Goal: Information Seeking & Learning: Learn about a topic

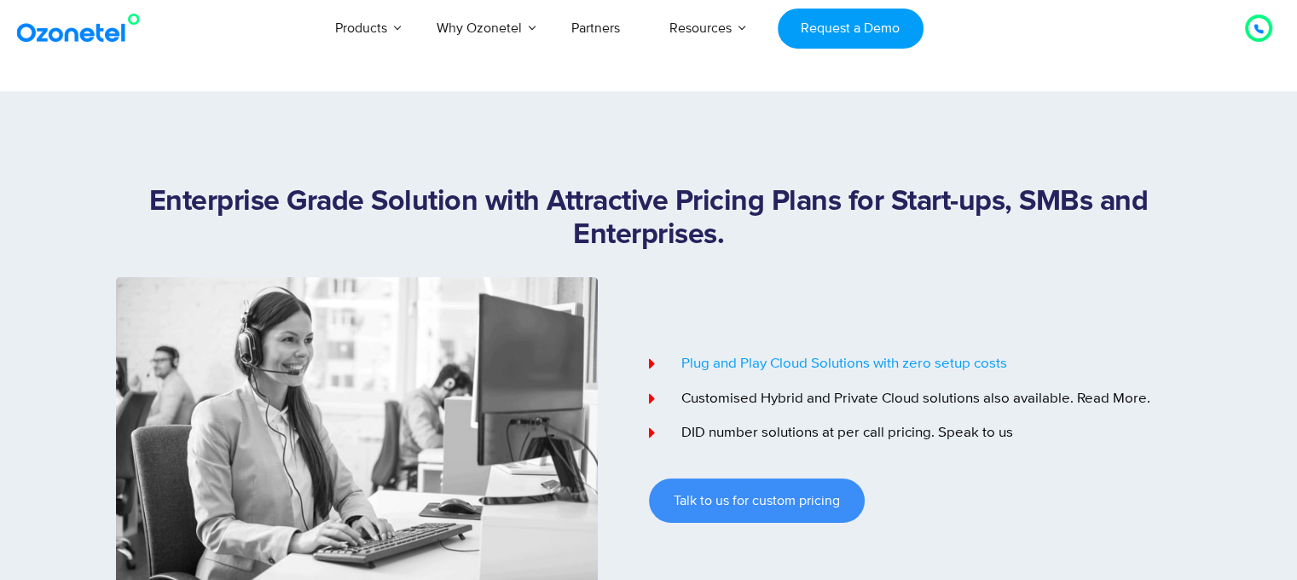
select select "*****"
type input "***"
select select "*****"
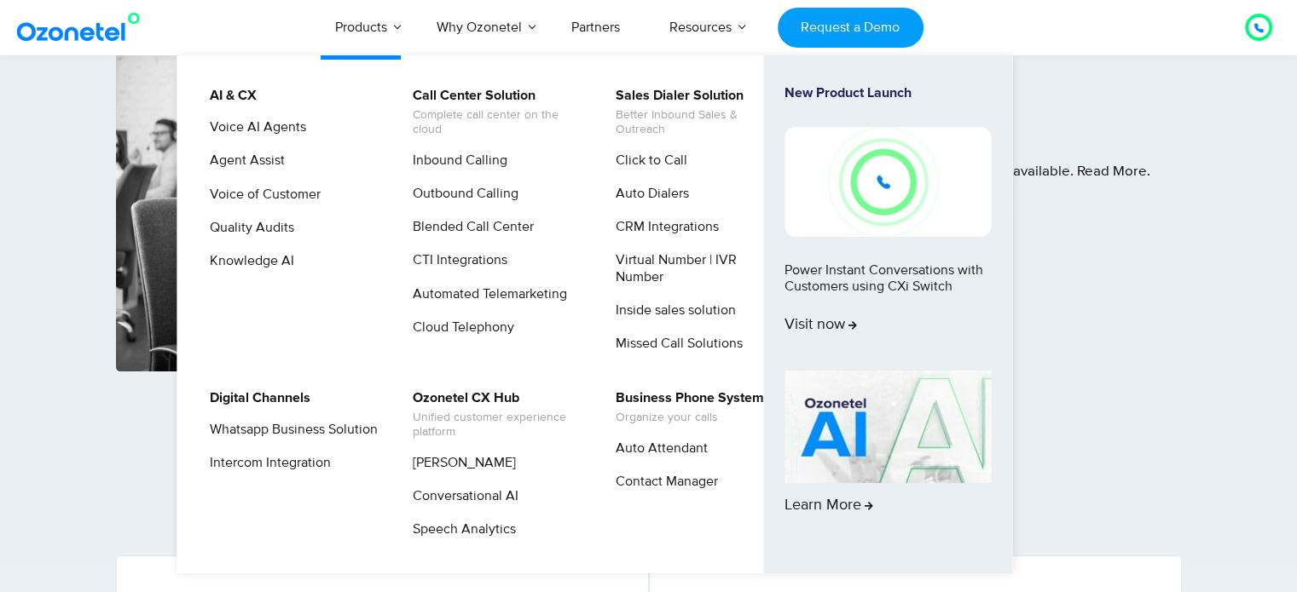
scroll to position [170, 0]
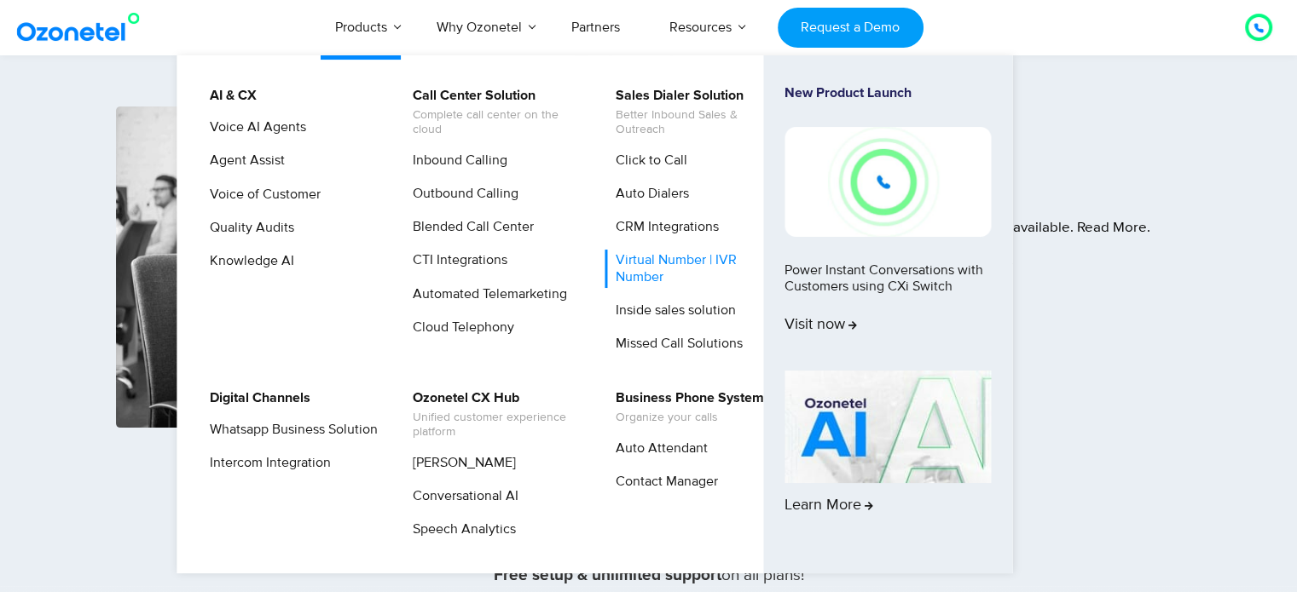
click at [668, 267] on link "Virtual Number | IVR Number" at bounding box center [695, 269] width 182 height 38
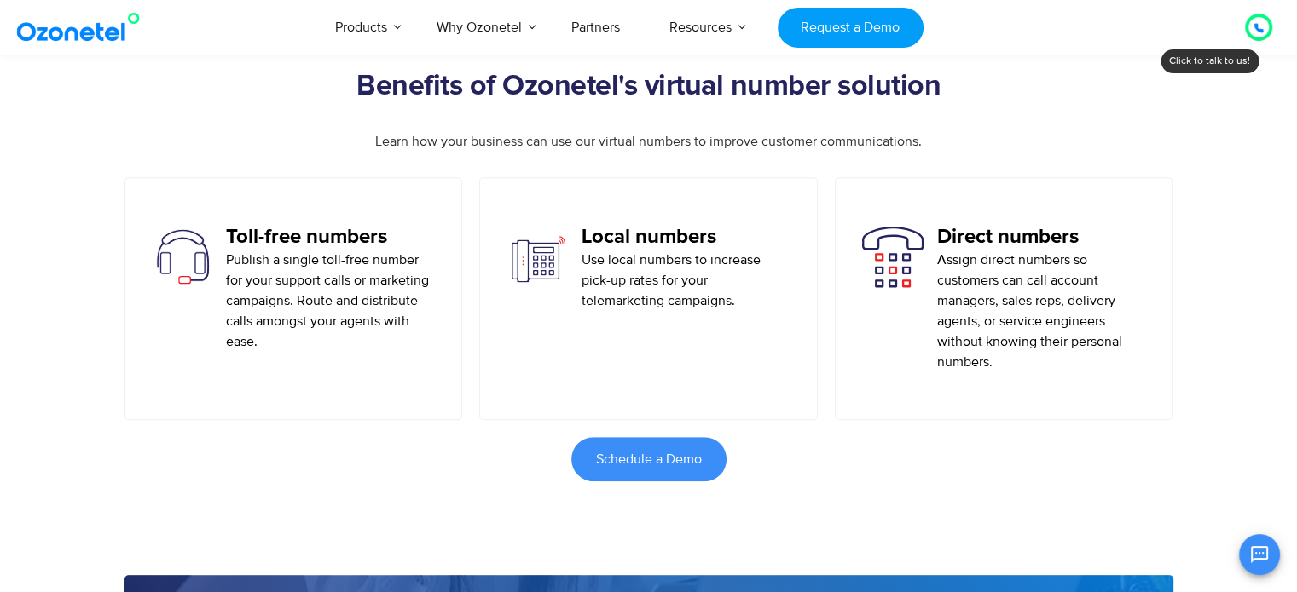
scroll to position [921, 0]
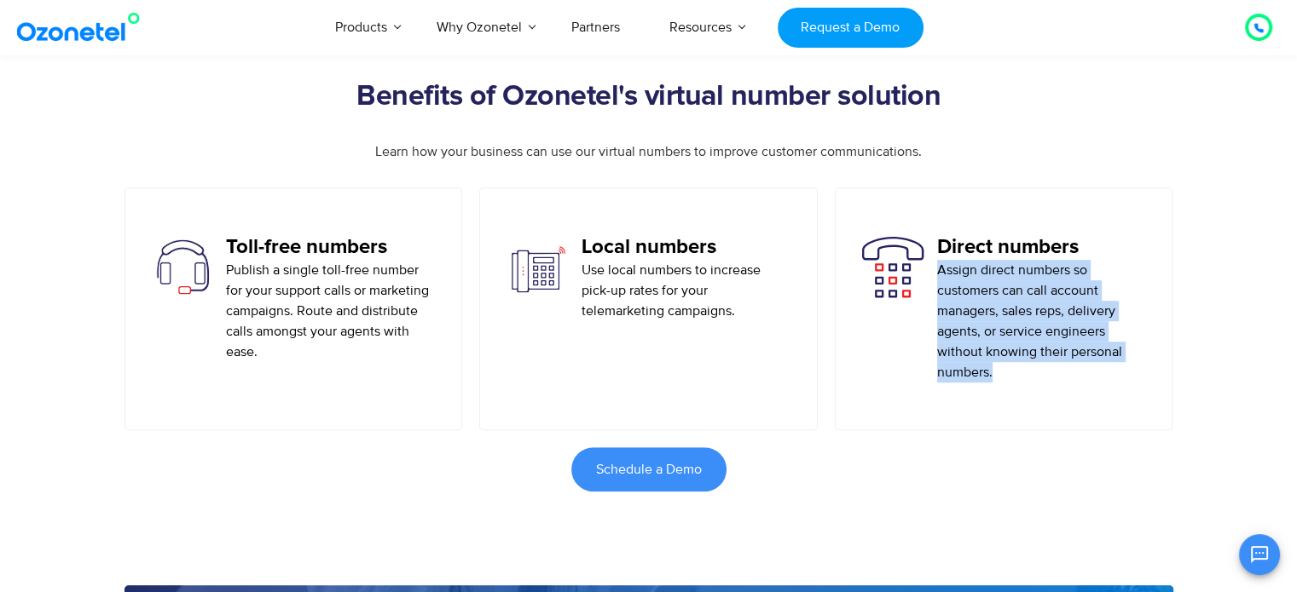
drag, startPoint x: 992, startPoint y: 377, endPoint x: 939, endPoint y: 258, distance: 130.1
click at [939, 260] on p "Assign direct numbers so customers can call account managers, sales reps, deliv…" at bounding box center [1042, 321] width 210 height 123
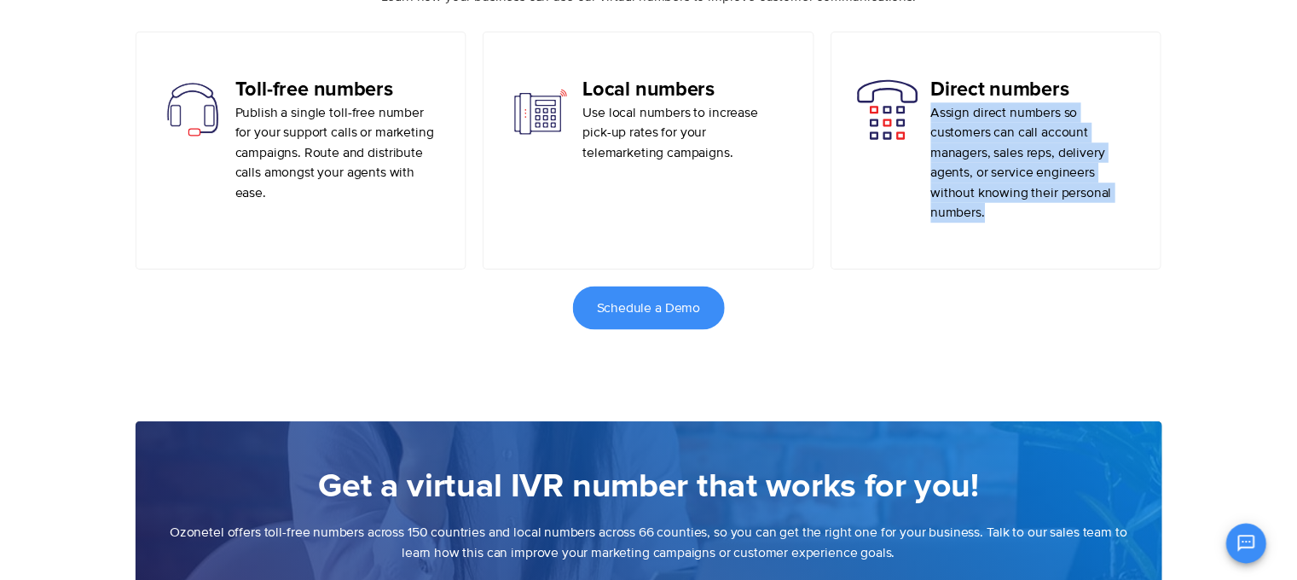
scroll to position [0, 0]
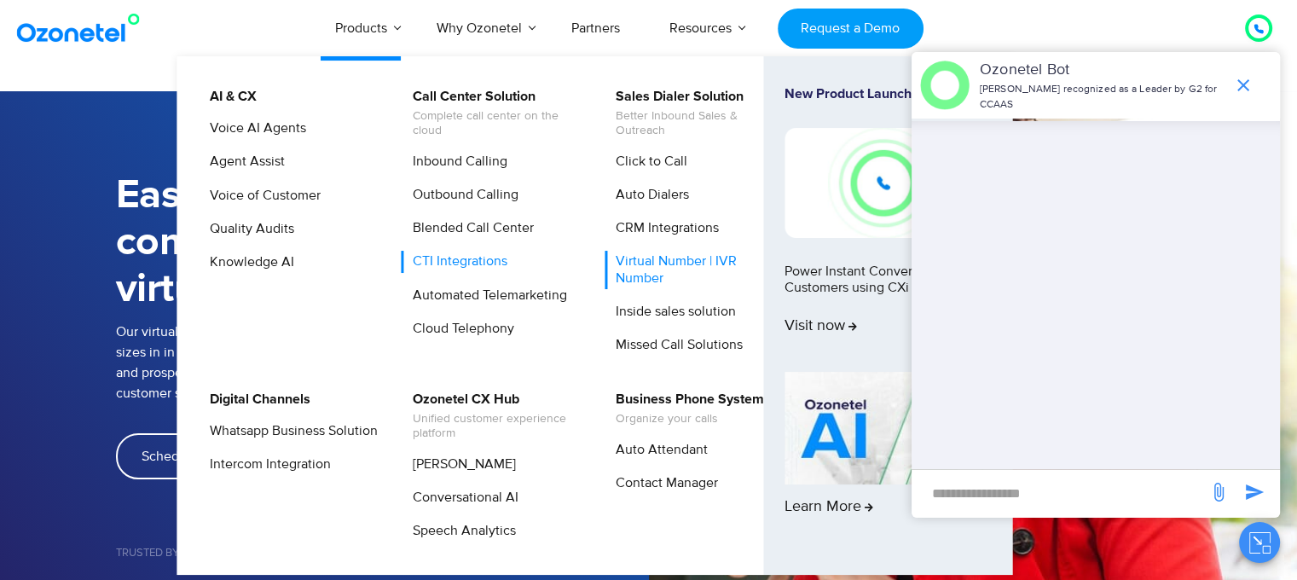
click at [451, 268] on link "CTI Integrations" at bounding box center [456, 261] width 108 height 21
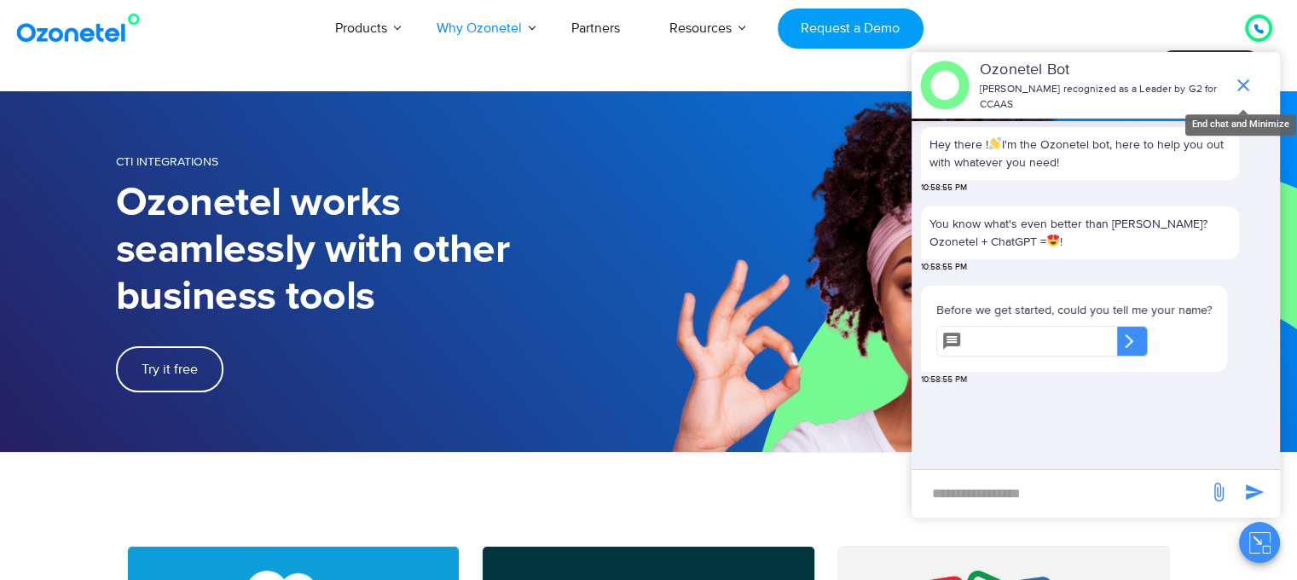
click at [1238, 78] on icon "end chat or minimize" at bounding box center [1243, 85] width 20 height 20
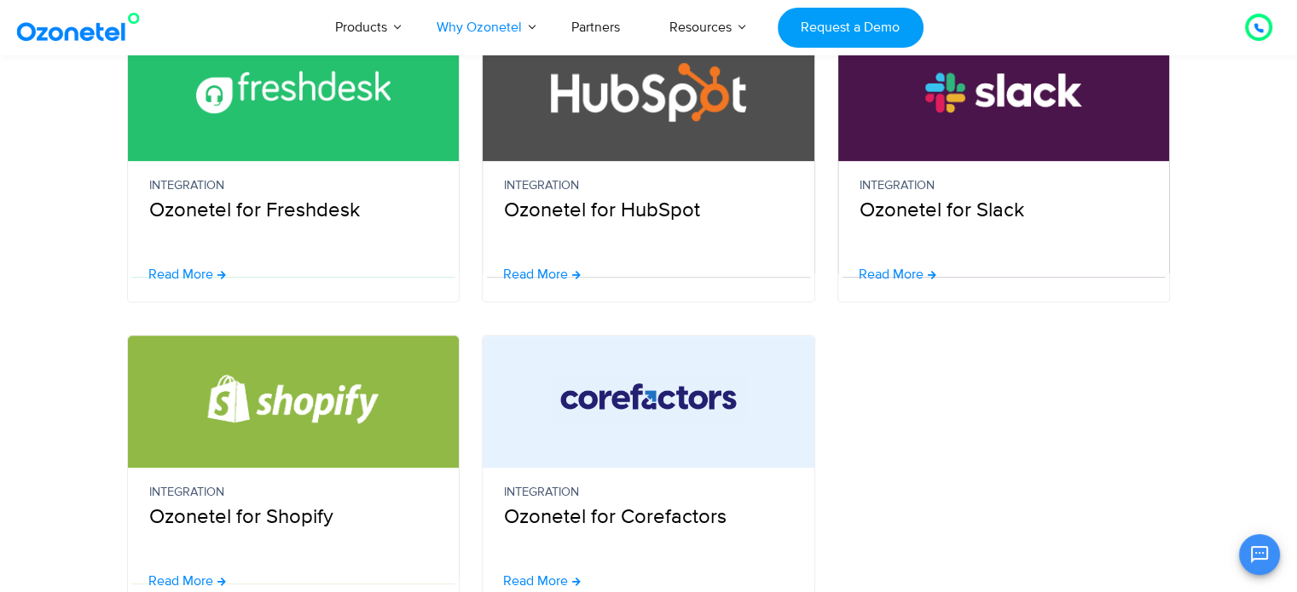
scroll to position [938, 0]
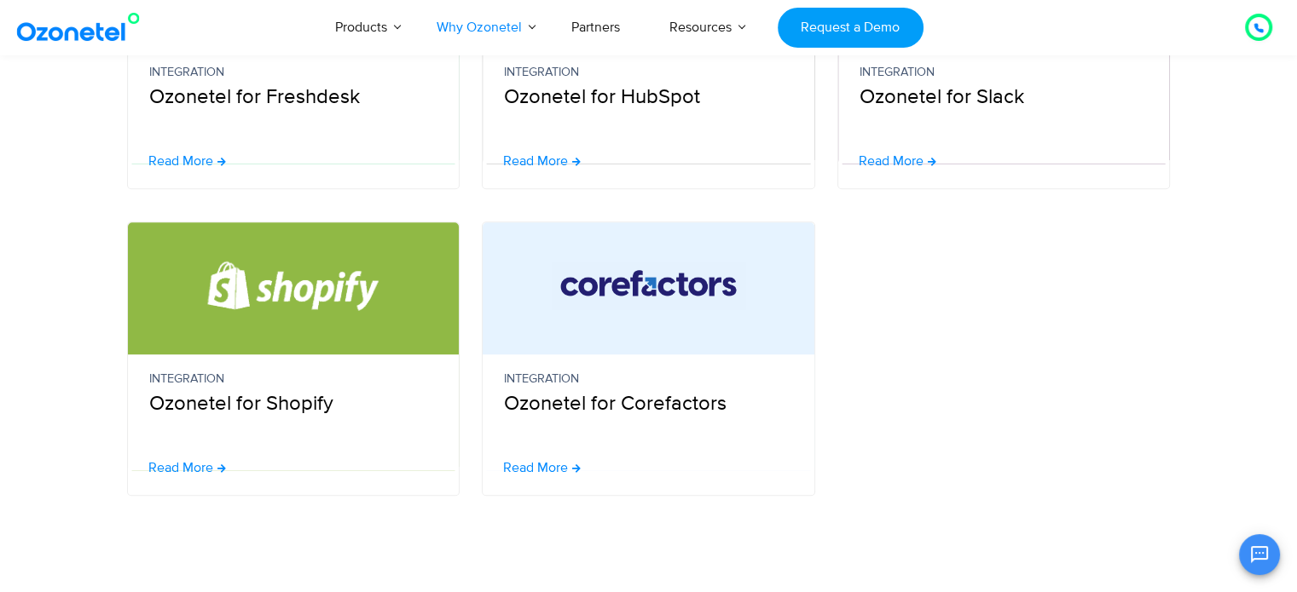
click at [205, 395] on p "Integration Ozonetel for Shopify" at bounding box center [293, 394] width 289 height 49
click at [201, 455] on div "Integration Ozonetel for Shopify" at bounding box center [294, 413] width 332 height 116
click at [201, 463] on span "Read More" at bounding box center [180, 468] width 65 height 14
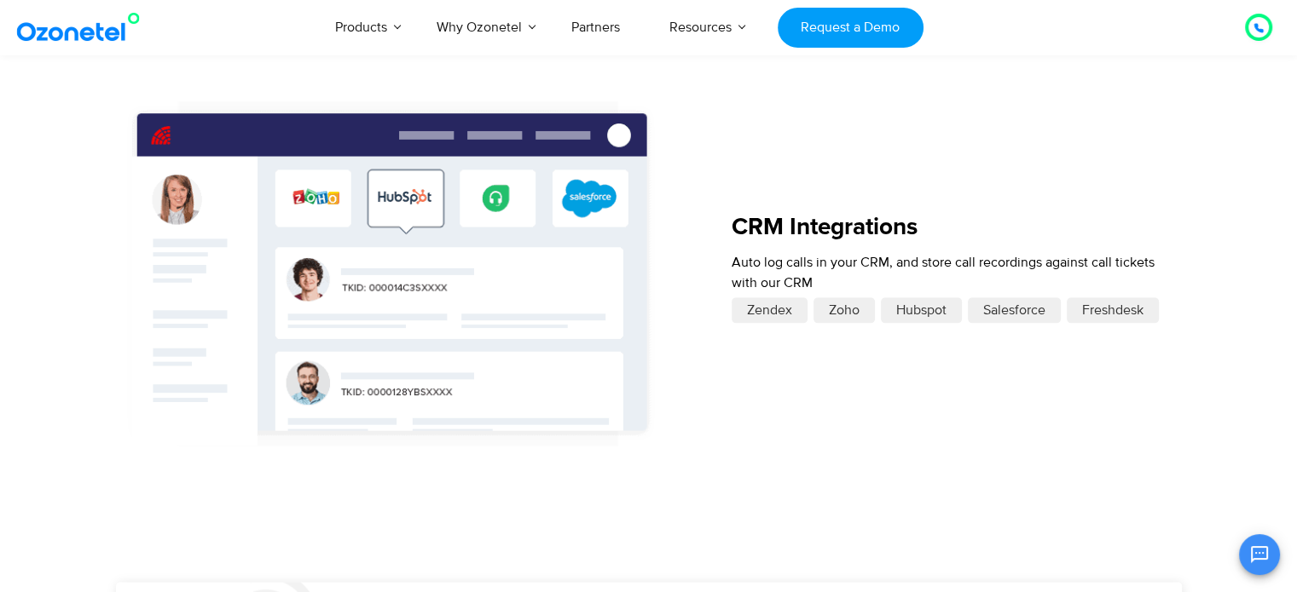
scroll to position [1848, 0]
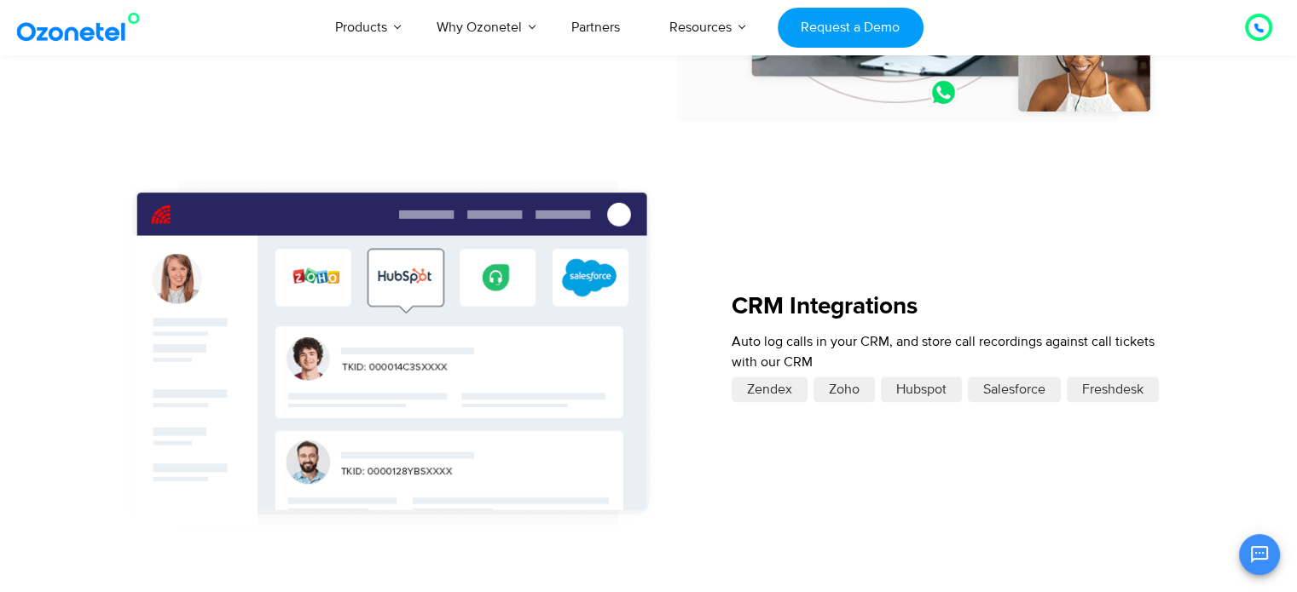
drag, startPoint x: 737, startPoint y: 298, endPoint x: 830, endPoint y: 361, distance: 112.8
click at [830, 361] on div "CRM Integrations Auto log calls in your CRM, and store call recordings against …" at bounding box center [955, 353] width 448 height 345
click at [808, 365] on div "Auto log calls in your CRM, and store call recordings against call tickets with…" at bounding box center [955, 356] width 448 height 49
drag, startPoint x: 811, startPoint y: 365, endPoint x: 719, endPoint y: 305, distance: 109.0
click at [719, 305] on div "CRM Integrations Auto log calls in your CRM, and store call recordings against …" at bounding box center [649, 353] width 1066 height 345
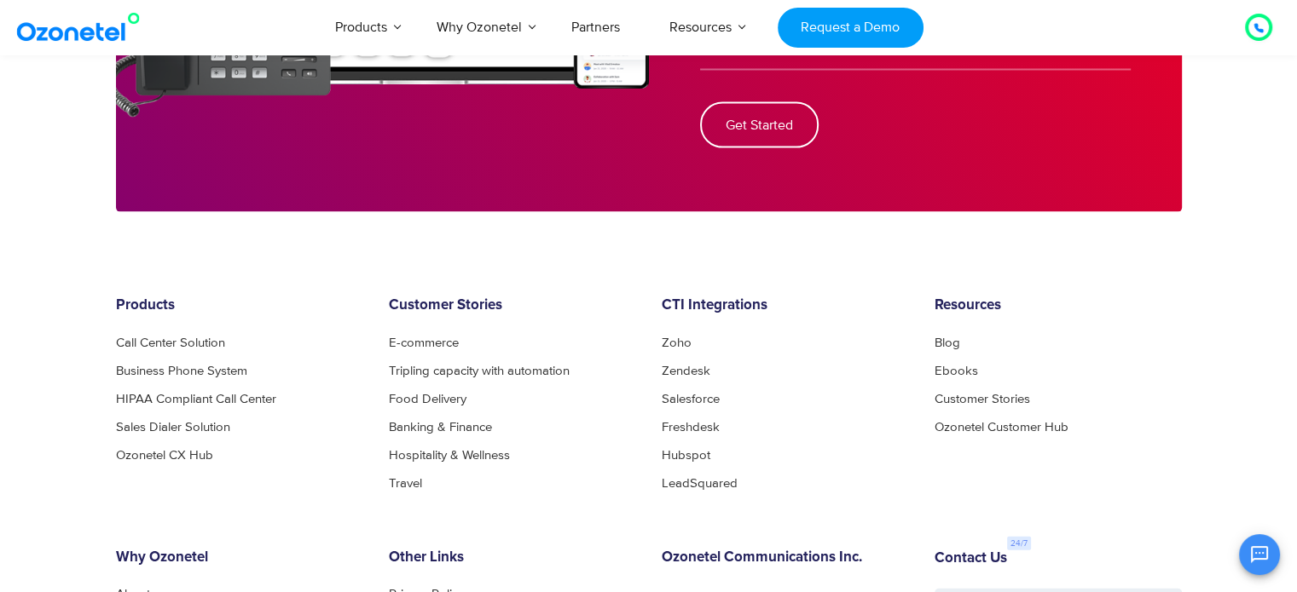
scroll to position [3758, 0]
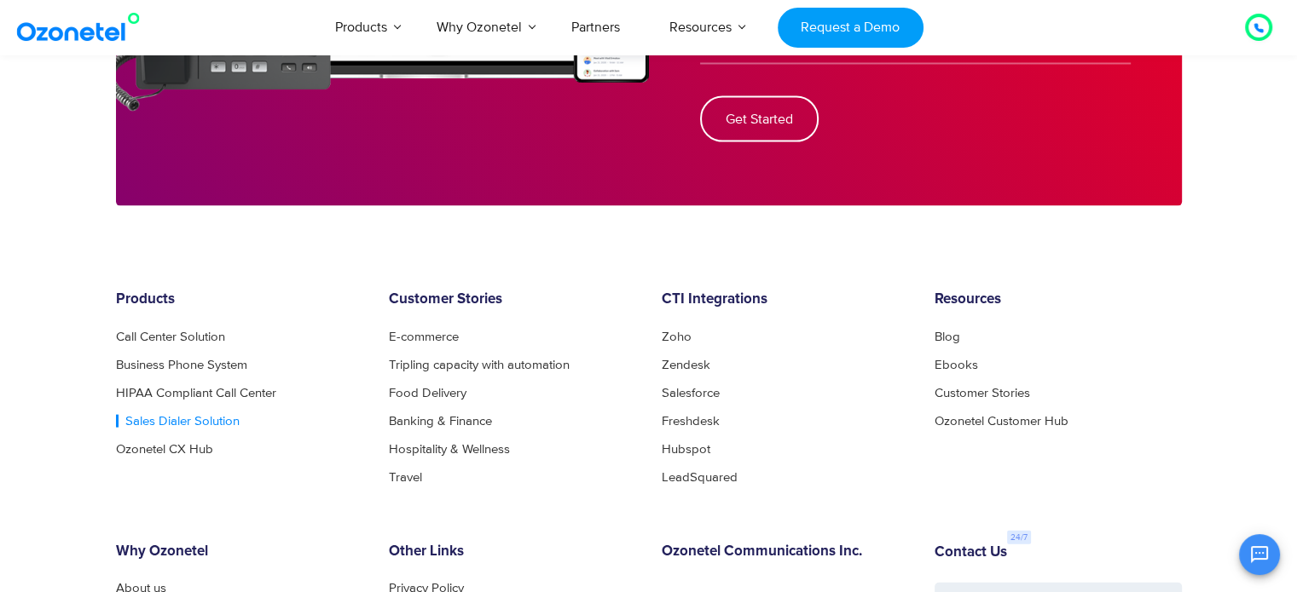
click at [148, 425] on link "Sales Dialer Solution" at bounding box center [178, 421] width 124 height 13
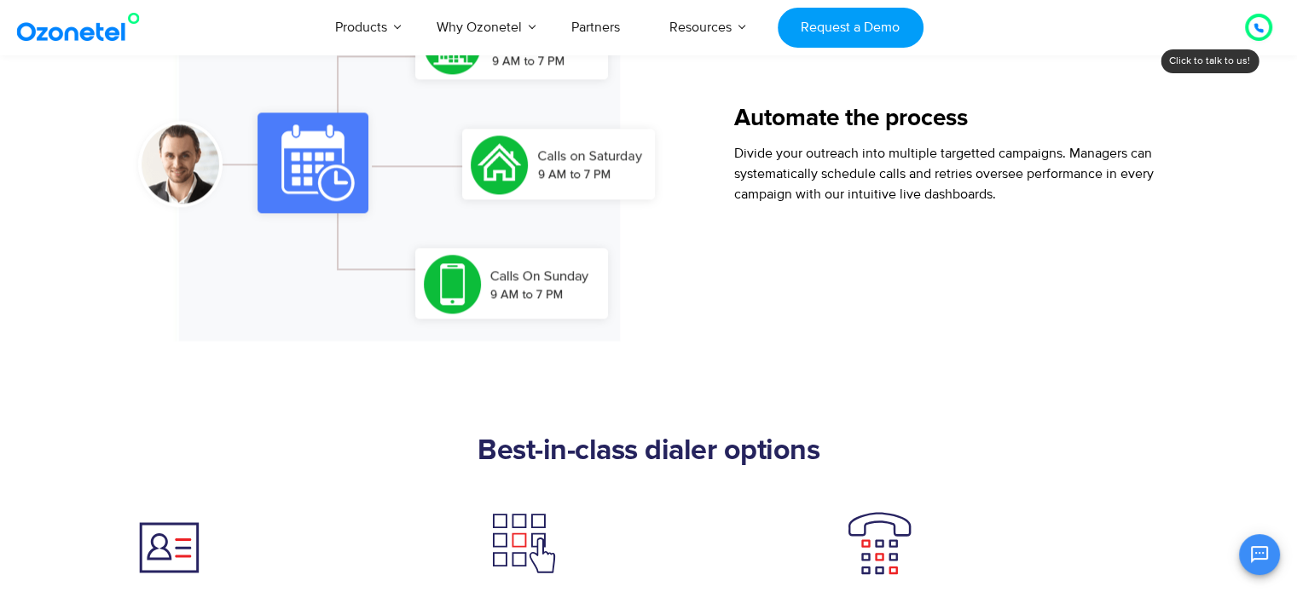
scroll to position [2060, 0]
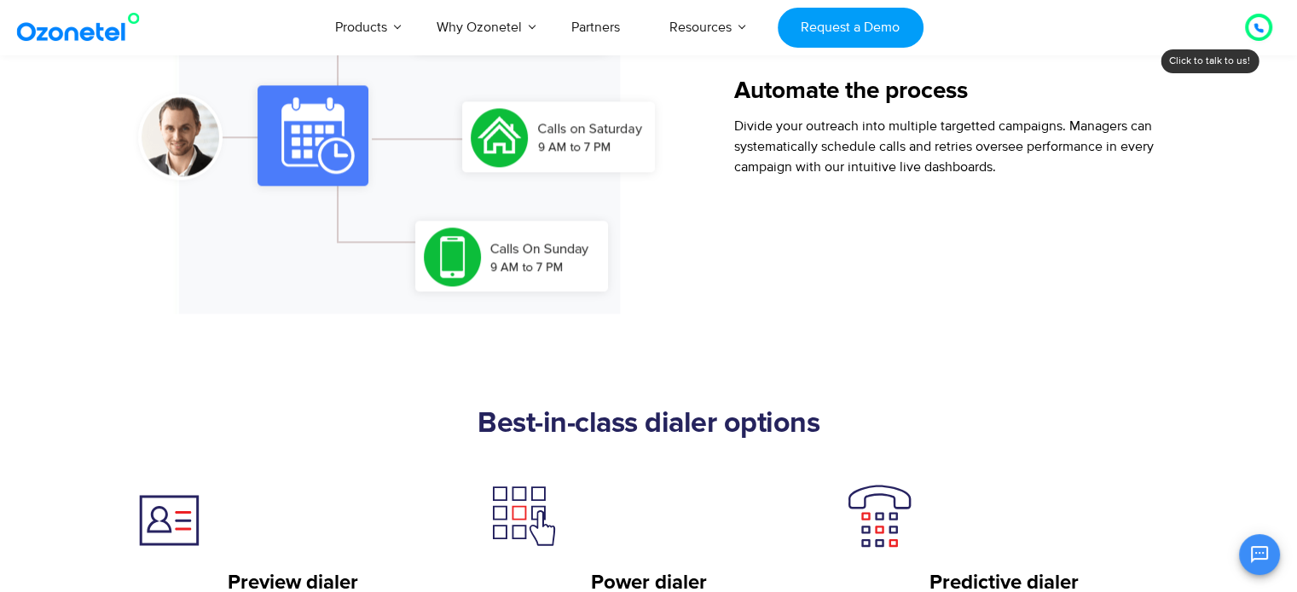
drag, startPoint x: 1302, startPoint y: 108, endPoint x: 1309, endPoint y: 192, distance: 83.8
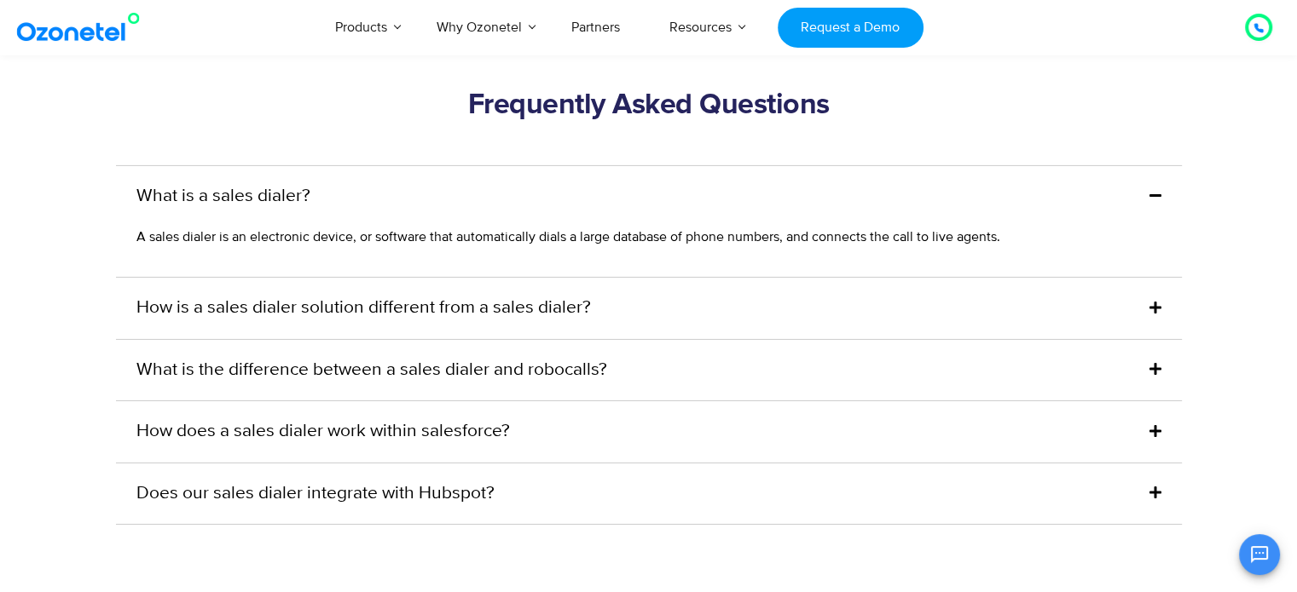
scroll to position [5596, 0]
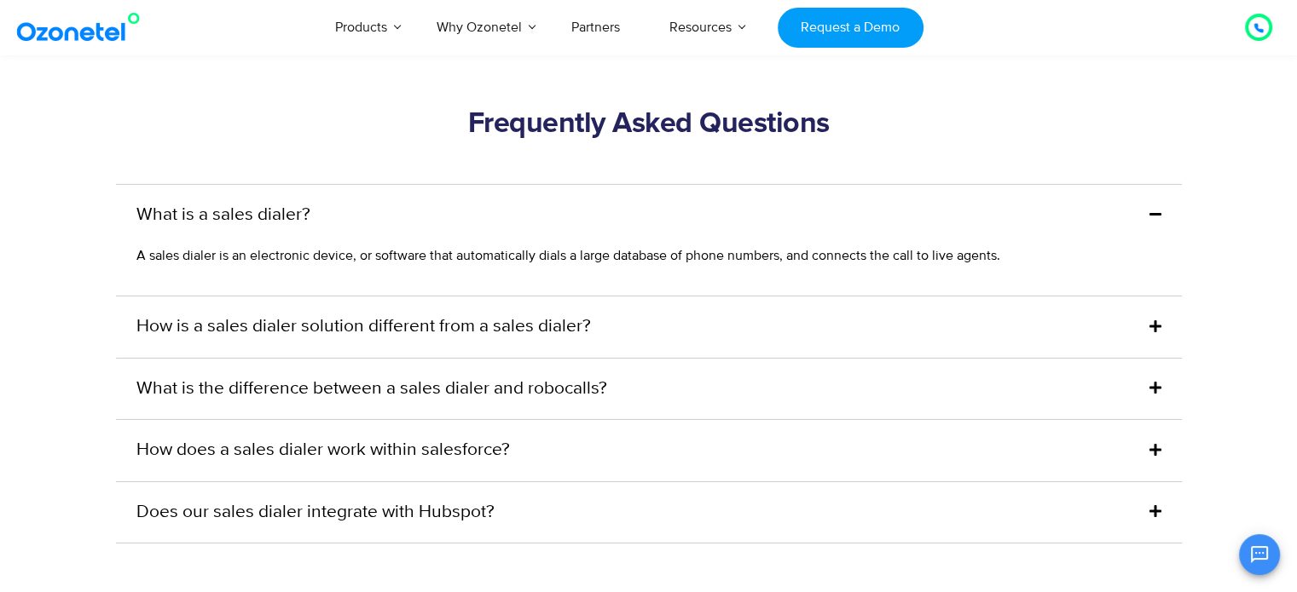
click at [500, 330] on link "How is a sales dialer solution different from a sales dialer?" at bounding box center [363, 327] width 454 height 27
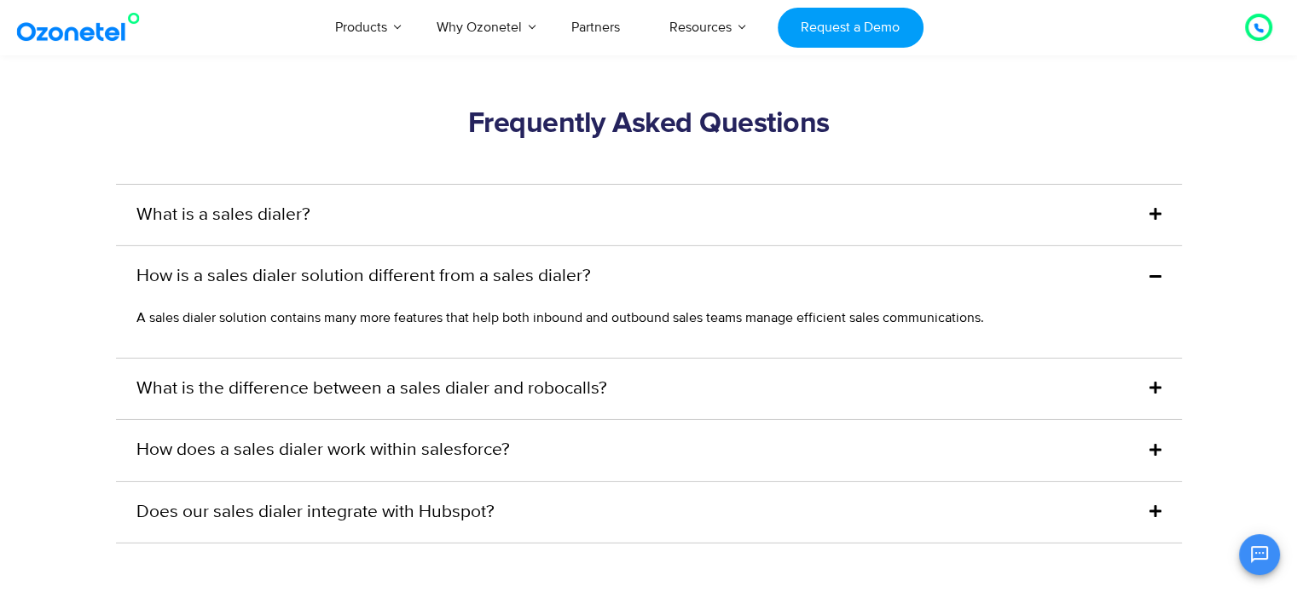
click at [535, 286] on link "How is a sales dialer solution different from a sales dialer?" at bounding box center [363, 276] width 454 height 27
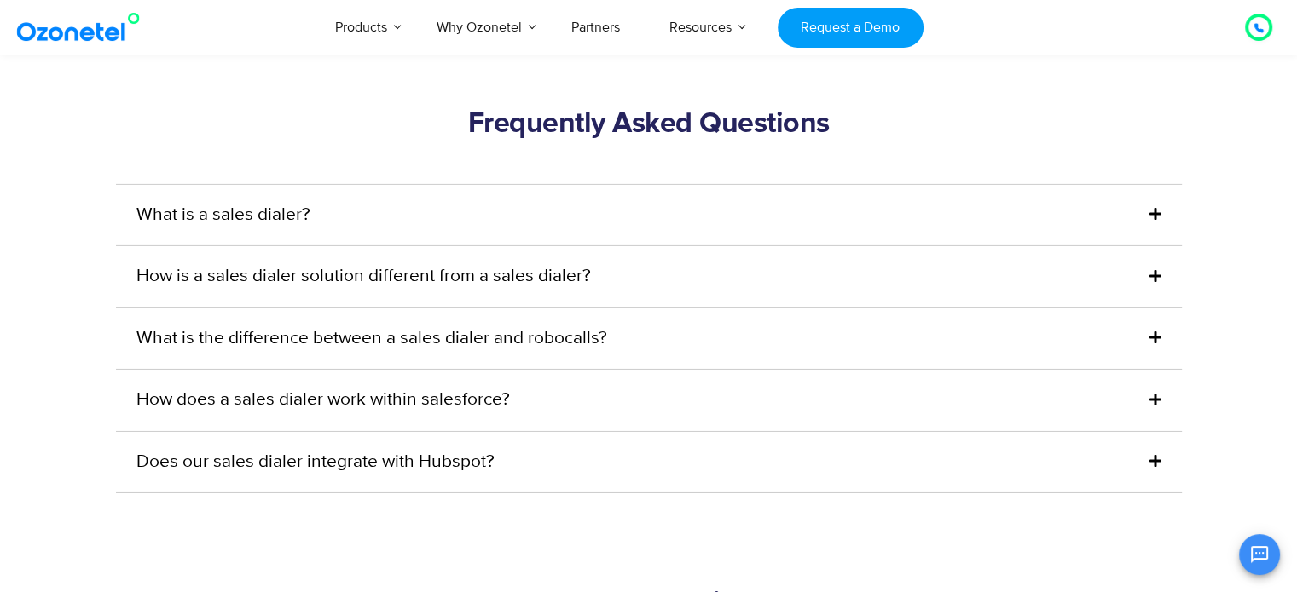
click at [500, 344] on link "What is the difference between a sales dialer and robocalls?" at bounding box center [371, 339] width 471 height 27
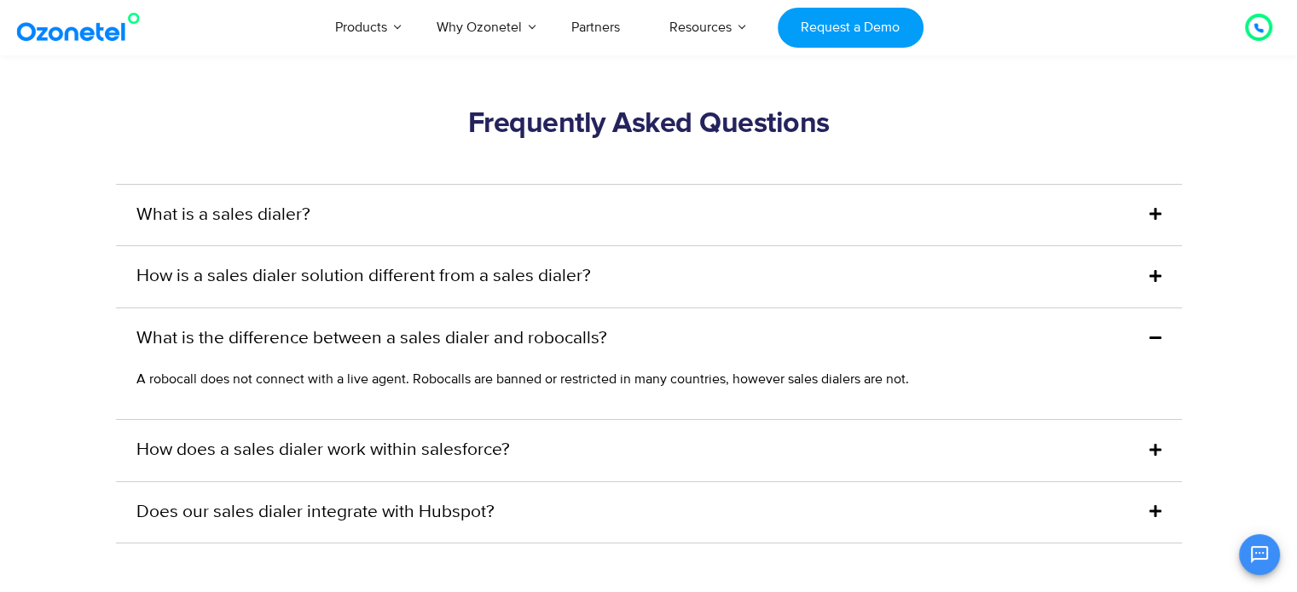
click at [491, 340] on link "What is the difference between a sales dialer and robocalls?" at bounding box center [371, 339] width 471 height 27
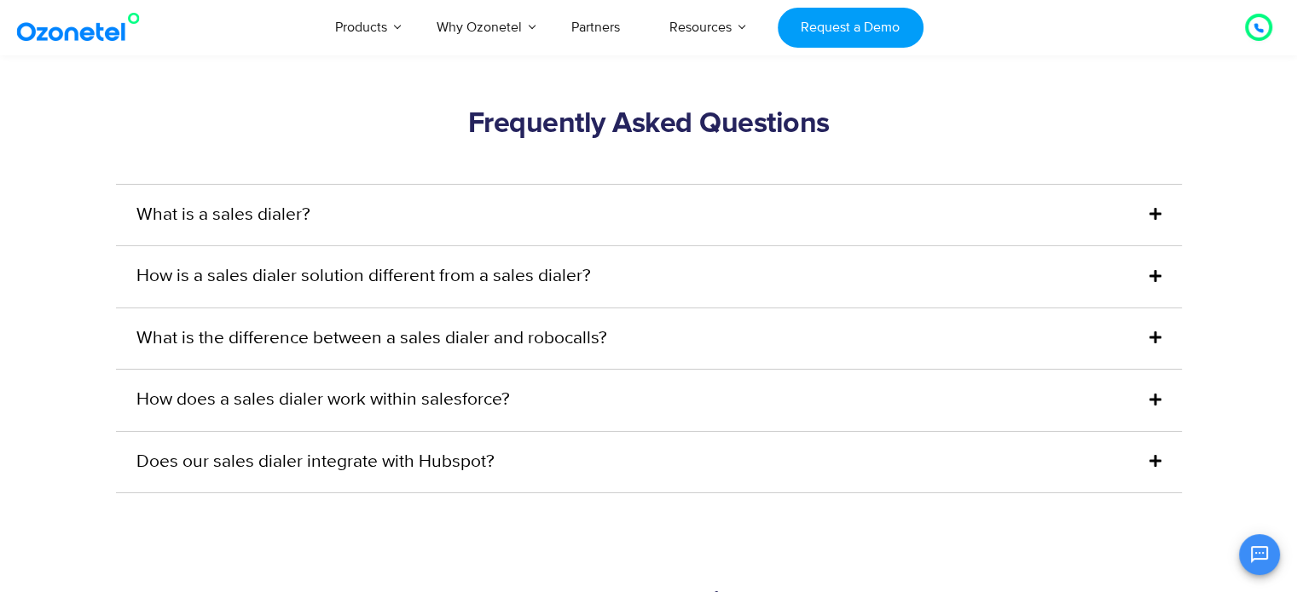
click at [385, 400] on link "How does a sales dialer work within salesforce?" at bounding box center [322, 400] width 373 height 27
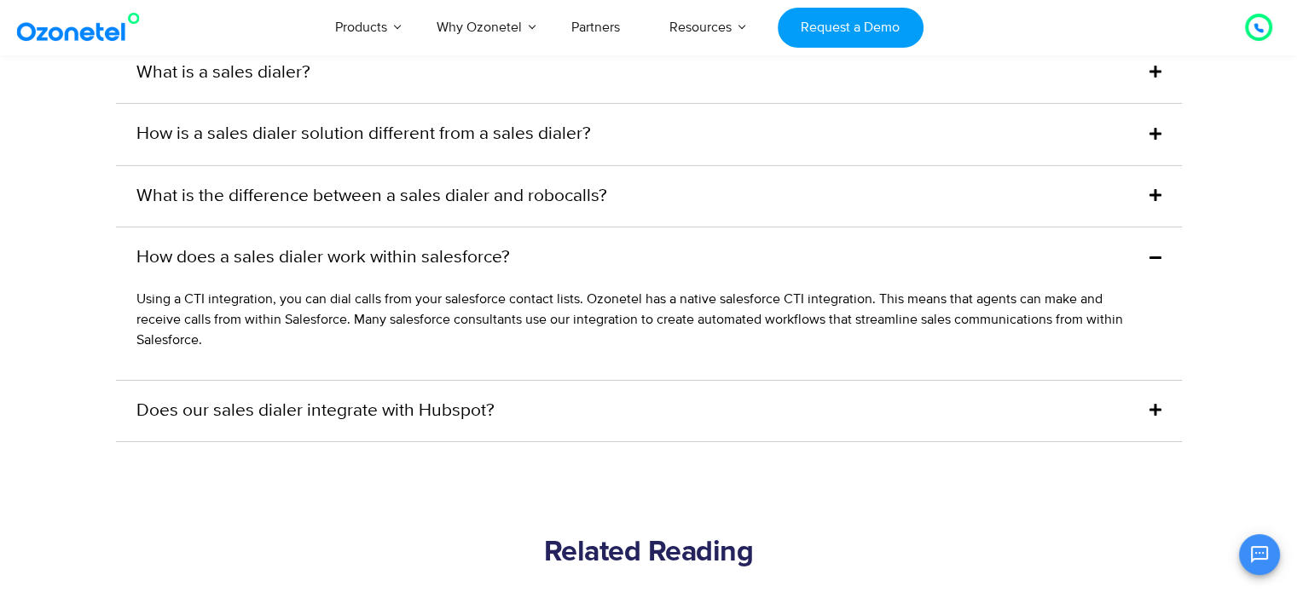
scroll to position [5766, 0]
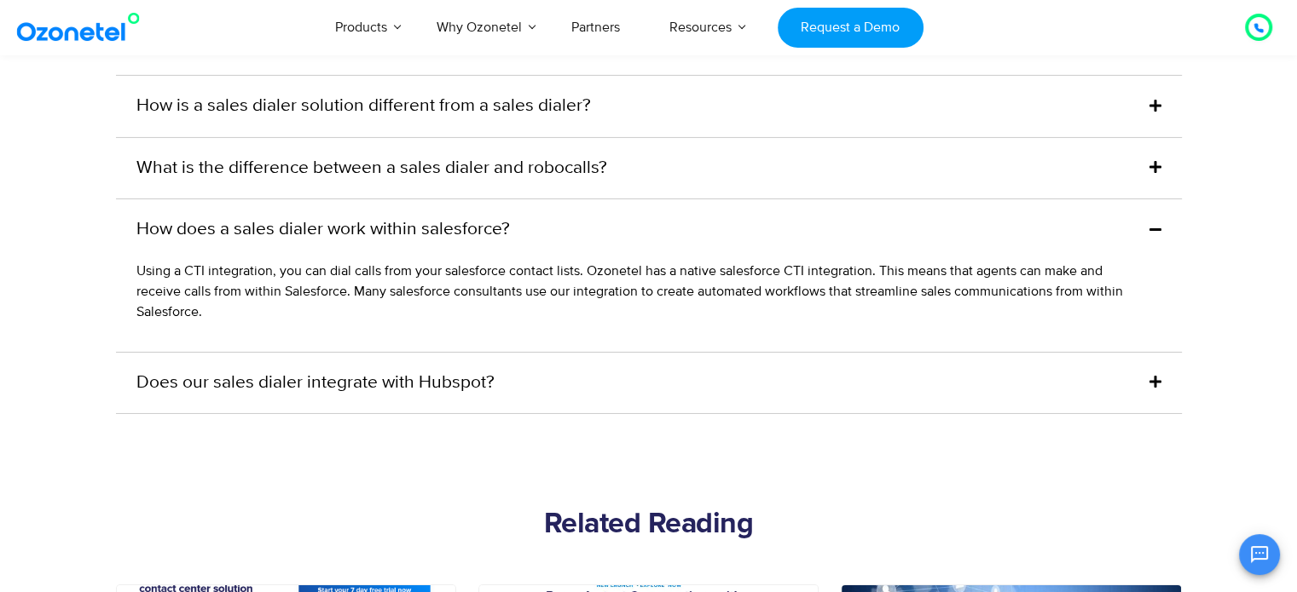
click at [441, 381] on link "Does our sales dialer integrate with Hubspot?" at bounding box center [315, 383] width 358 height 27
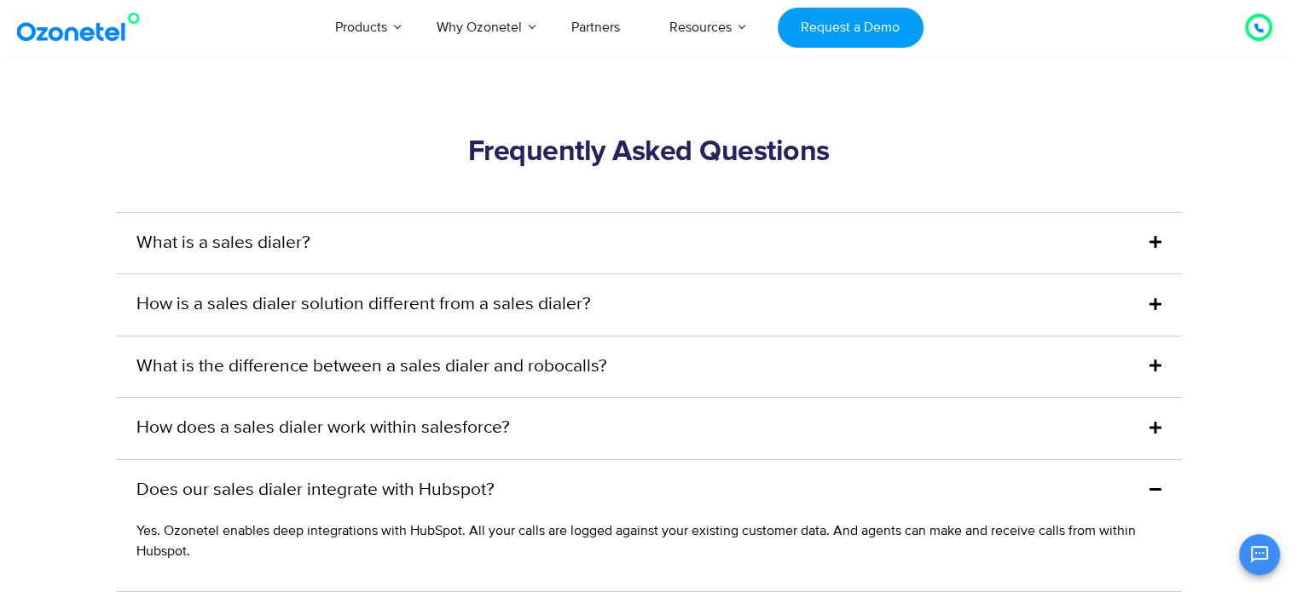
scroll to position [5596, 0]
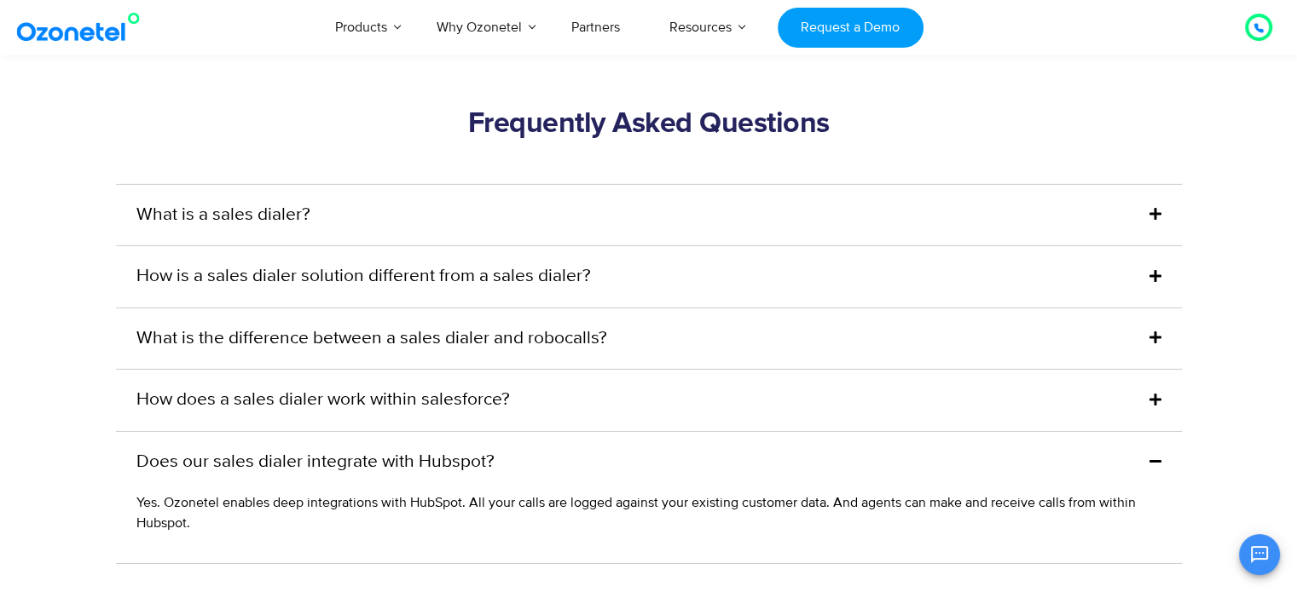
click at [382, 405] on link "How does a sales dialer work within salesforce?" at bounding box center [322, 400] width 373 height 27
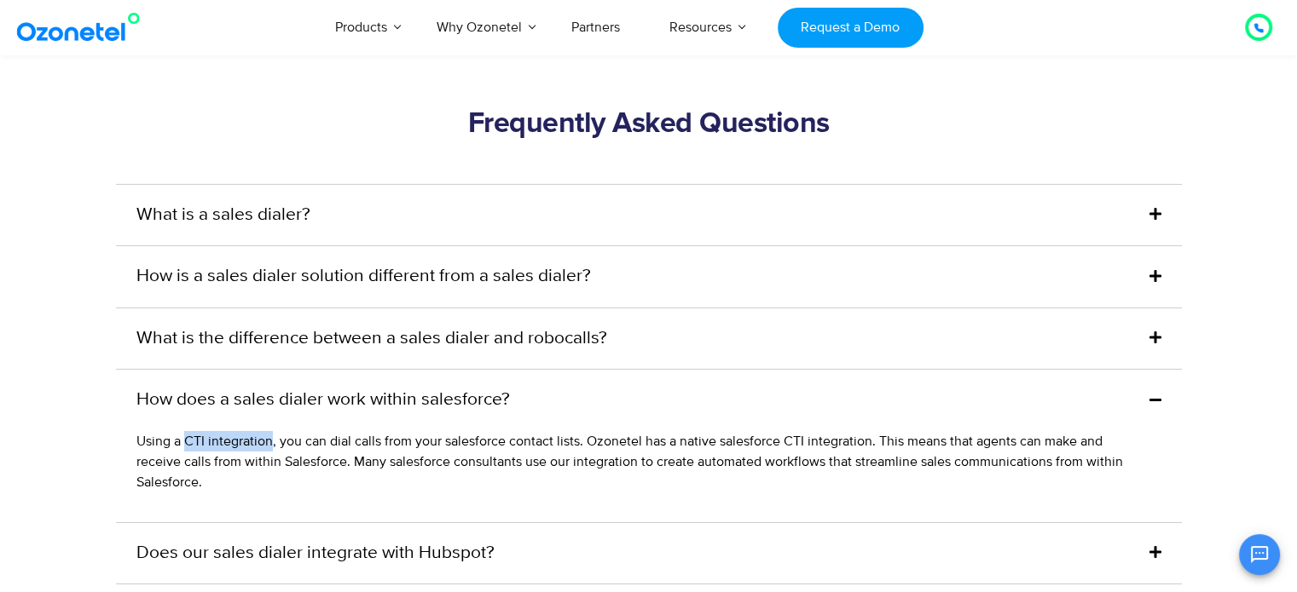
drag, startPoint x: 182, startPoint y: 442, endPoint x: 270, endPoint y: 436, distance: 88.0
click at [270, 436] on span "Using a CTI integration, you can dial calls from your salesforce contact lists.…" at bounding box center [629, 462] width 986 height 58
copy span "CTI integration"
click at [180, 419] on div "How does a sales dialer work within salesforce?" at bounding box center [649, 400] width 1066 height 61
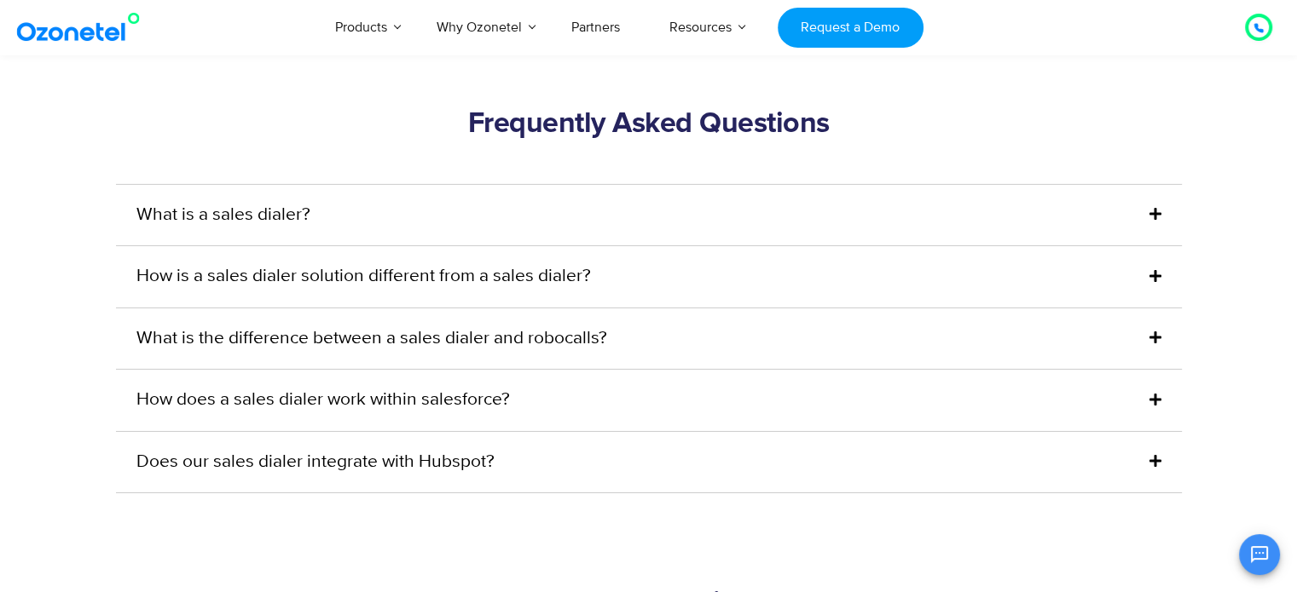
click at [134, 390] on div "How does a sales dialer work within salesforce?" at bounding box center [649, 400] width 1066 height 61
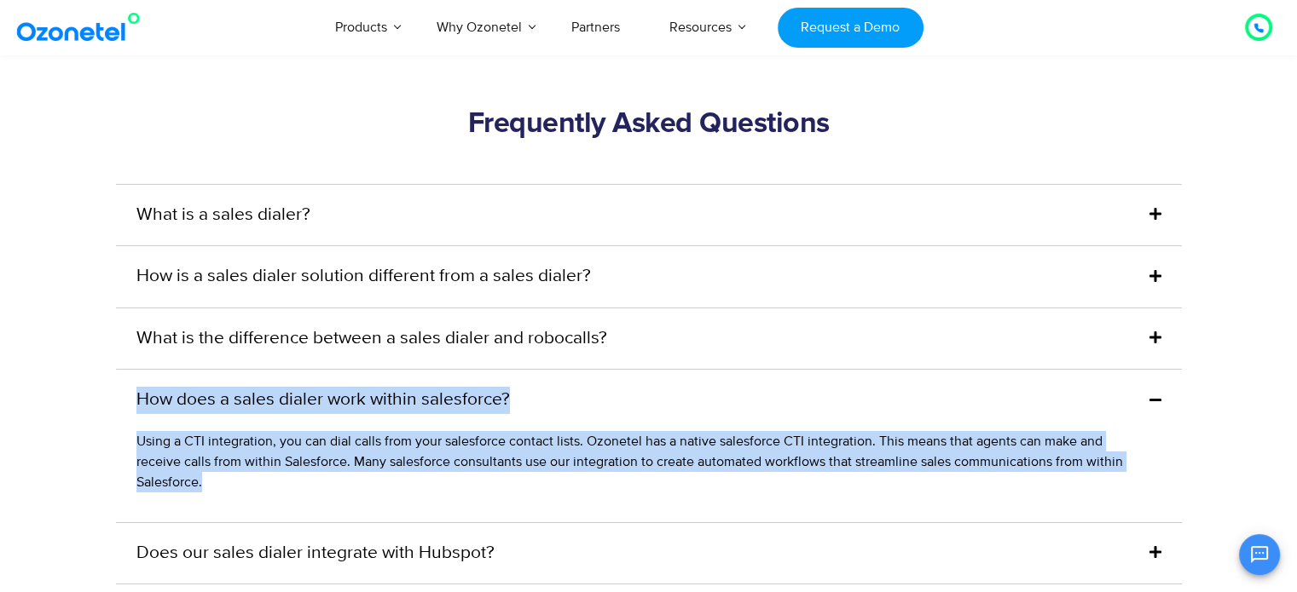
drag, startPoint x: 135, startPoint y: 390, endPoint x: 217, endPoint y: 487, distance: 126.4
click at [217, 487] on div "How does a sales dialer work within salesforce? Using a CTI integration, you ca…" at bounding box center [649, 445] width 1066 height 153
copy div "How does a sales dialer work within salesforce? Using a CTI integration, you ca…"
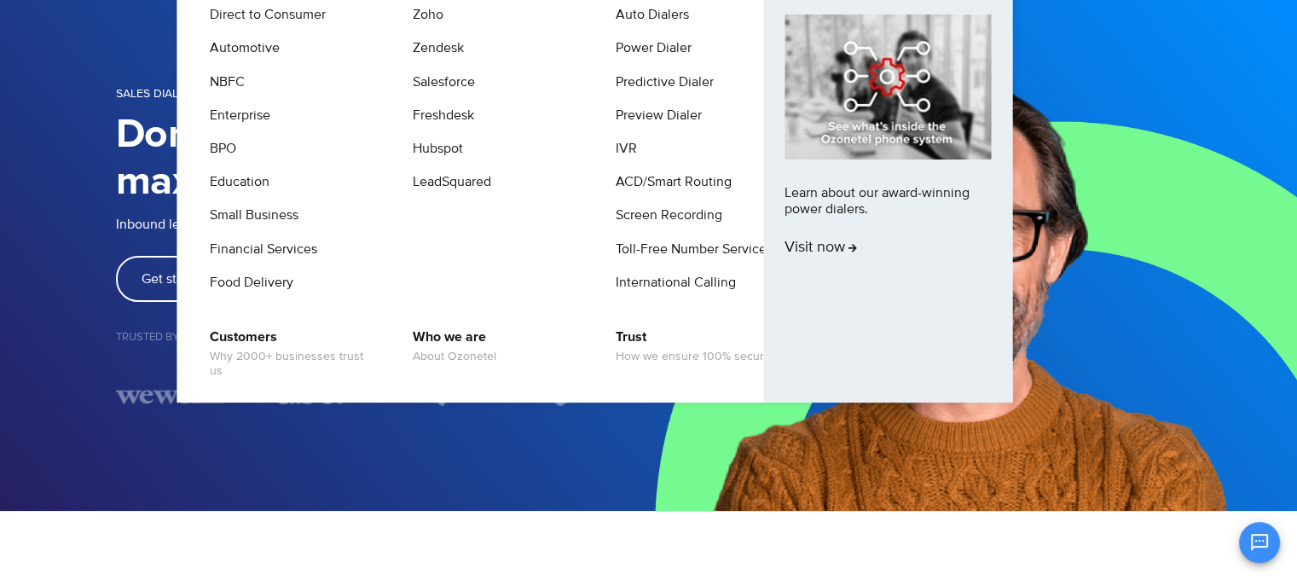
scroll to position [0, 0]
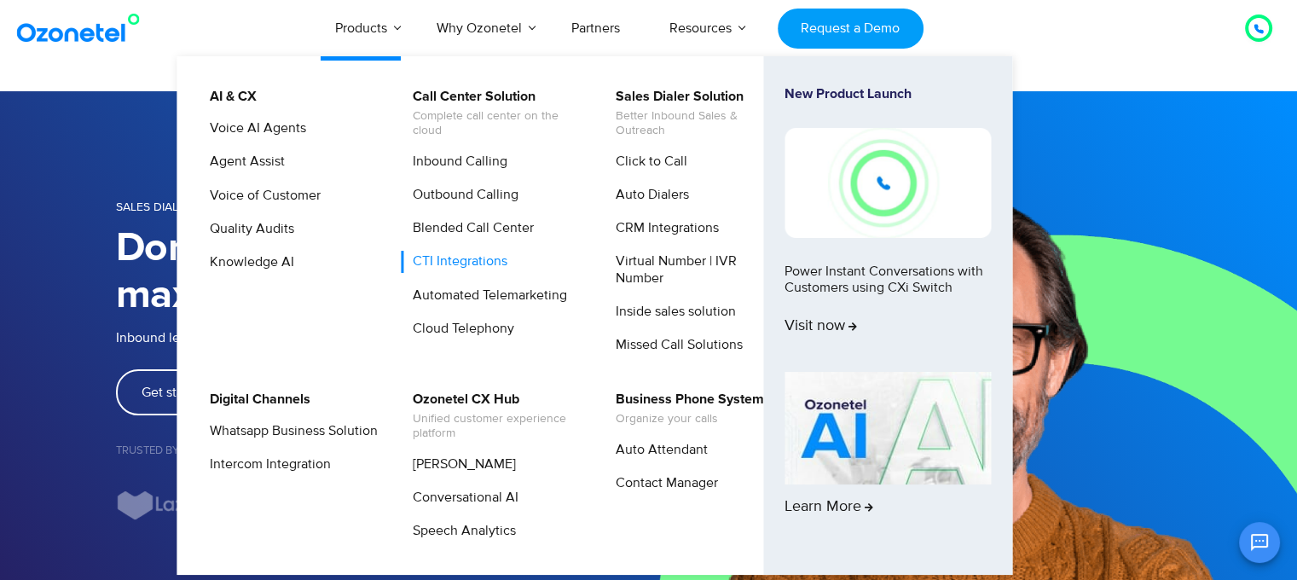
click at [436, 258] on link "CTI Integrations" at bounding box center [456, 261] width 108 height 21
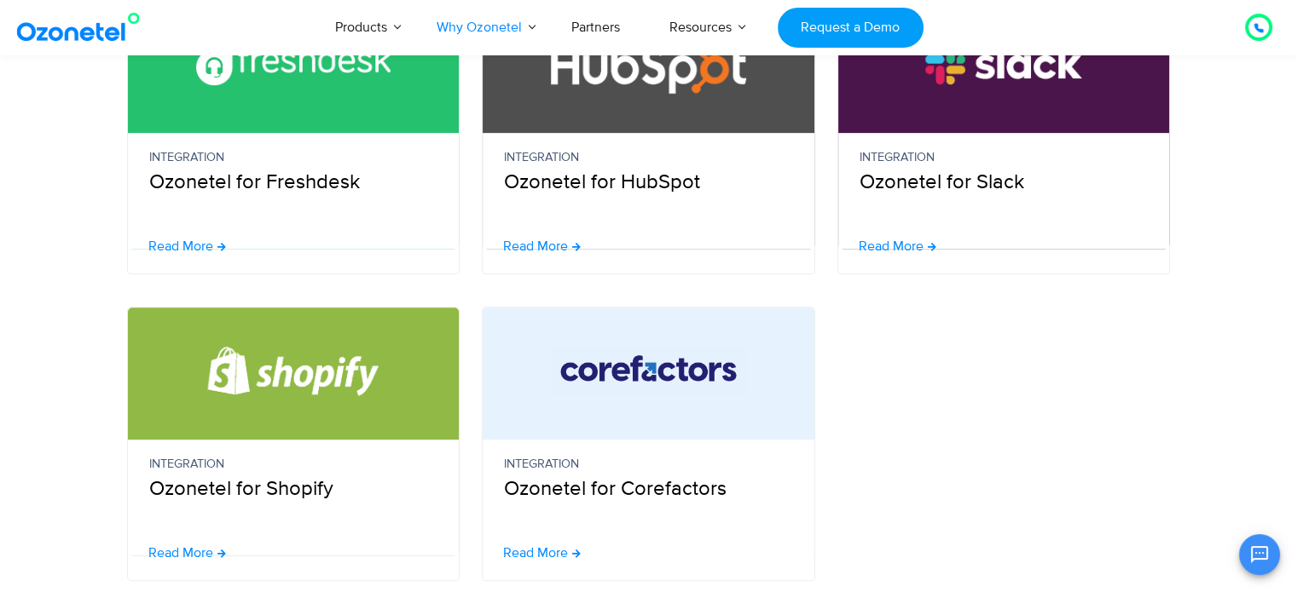
scroll to position [938, 0]
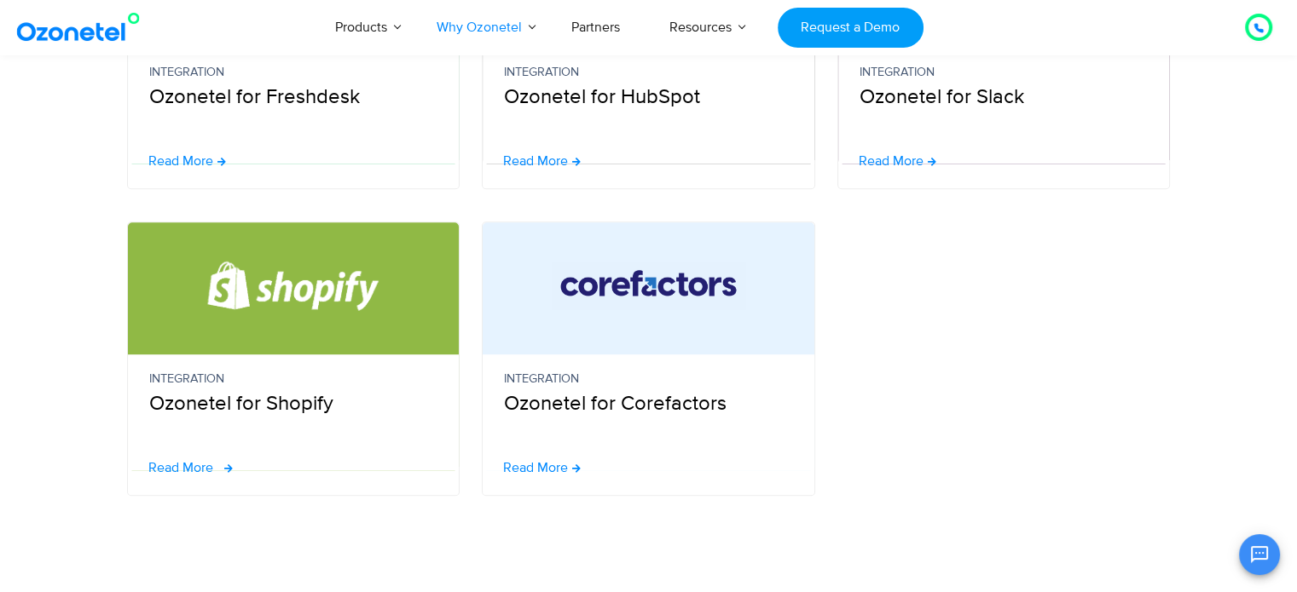
click at [201, 468] on span "Read More" at bounding box center [180, 468] width 65 height 14
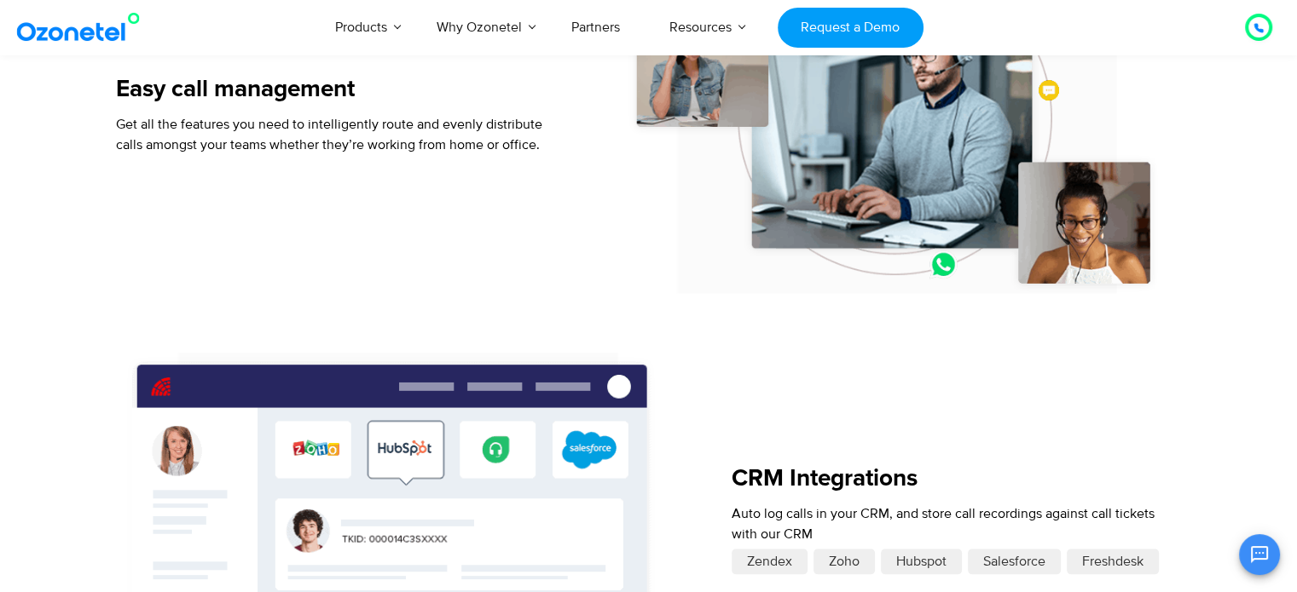
scroll to position [1846, 0]
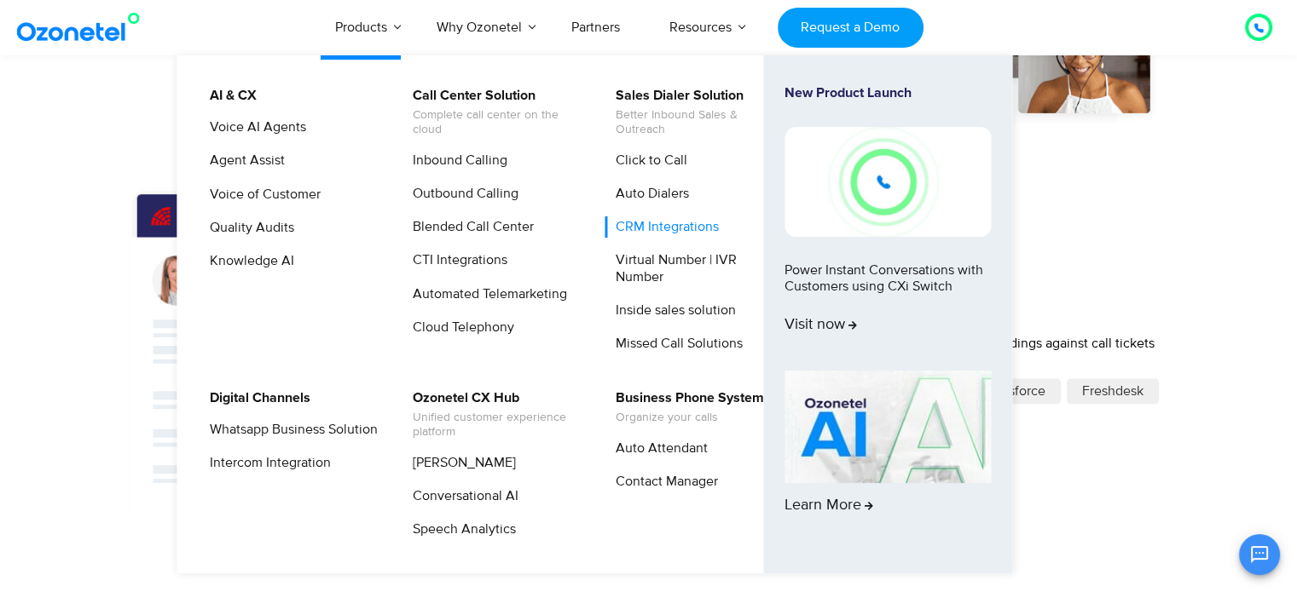
click at [655, 234] on link "CRM Integrations" at bounding box center [662, 227] width 117 height 21
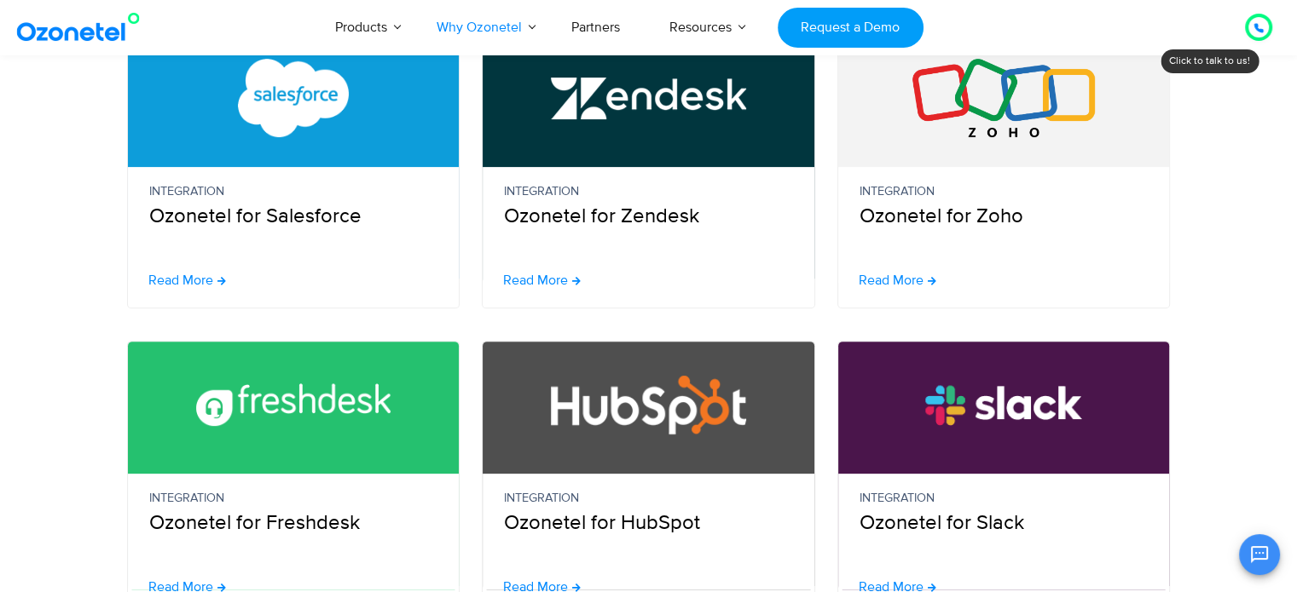
scroll to position [454, 0]
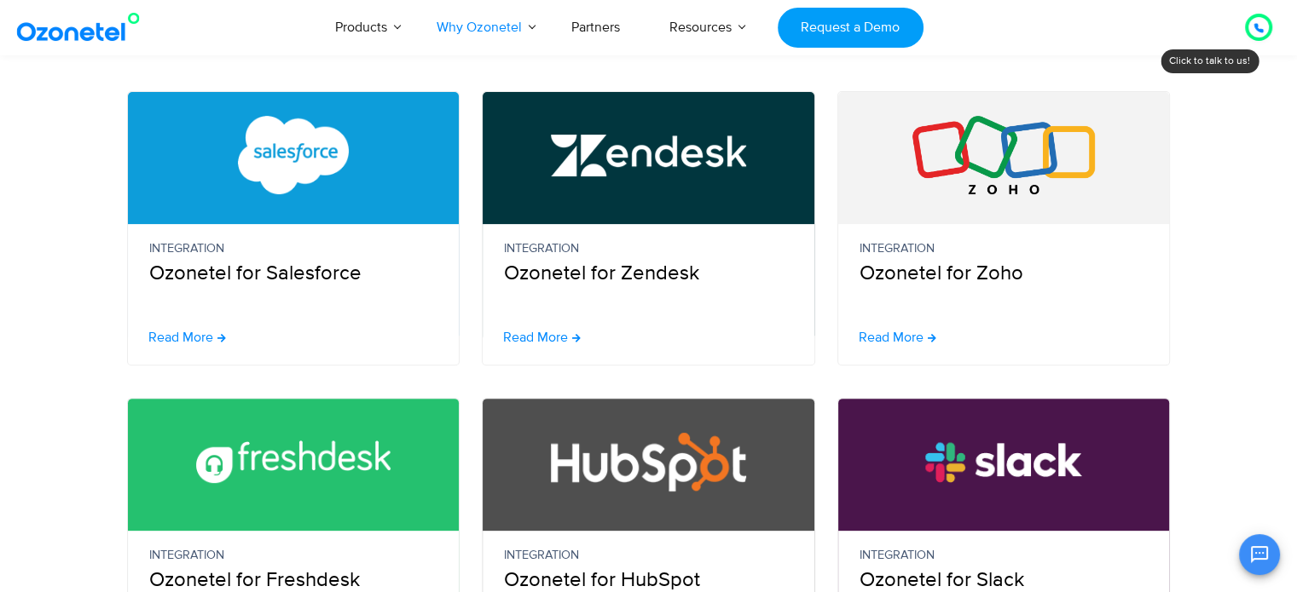
click at [178, 322] on div "Integration Ozonetel for Salesforce" at bounding box center [294, 282] width 332 height 116
click at [177, 337] on span "Read More" at bounding box center [180, 338] width 65 height 14
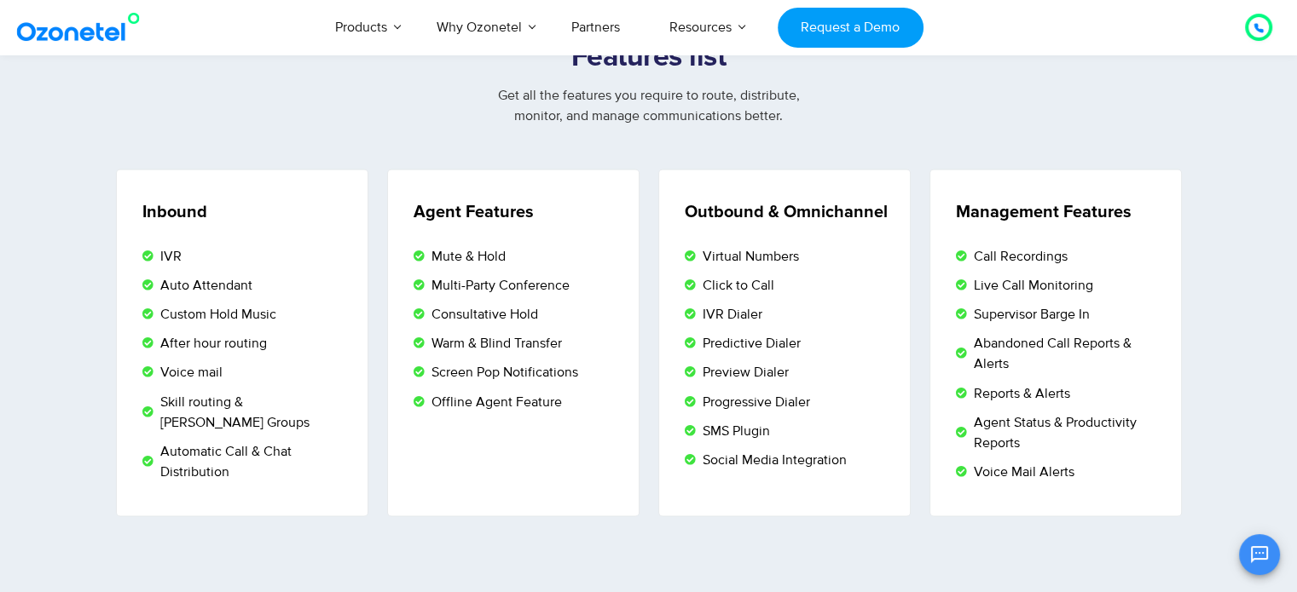
scroll to position [2875, 0]
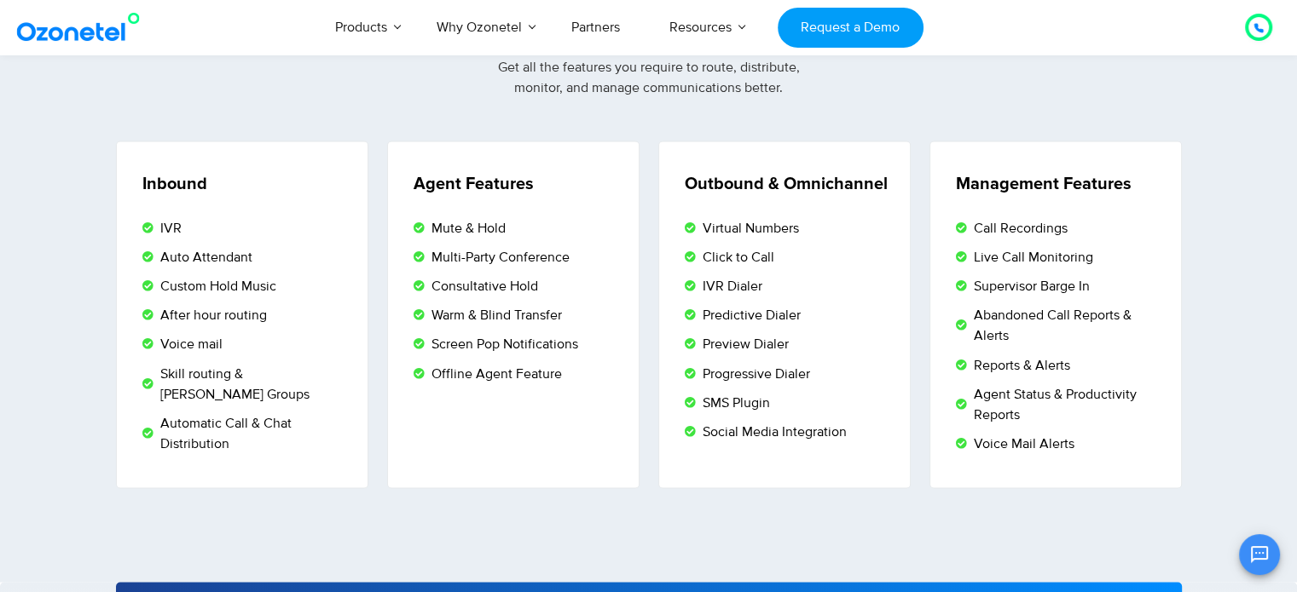
click at [757, 405] on span "SMS Plugin" at bounding box center [734, 402] width 72 height 20
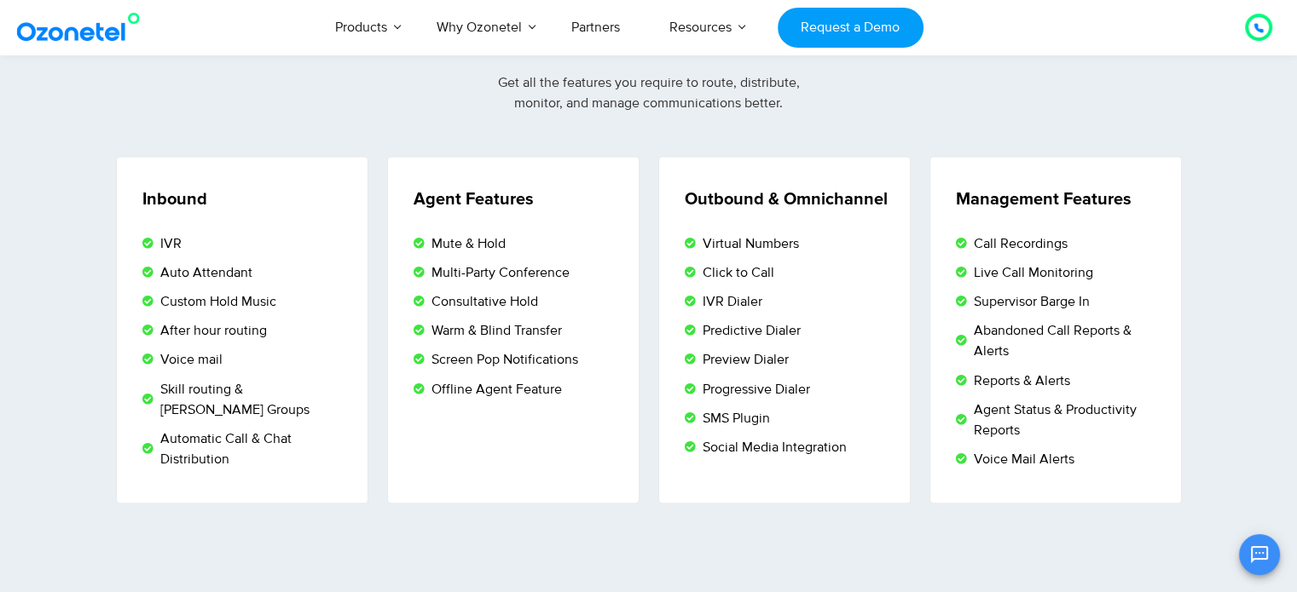
scroll to position [2865, 0]
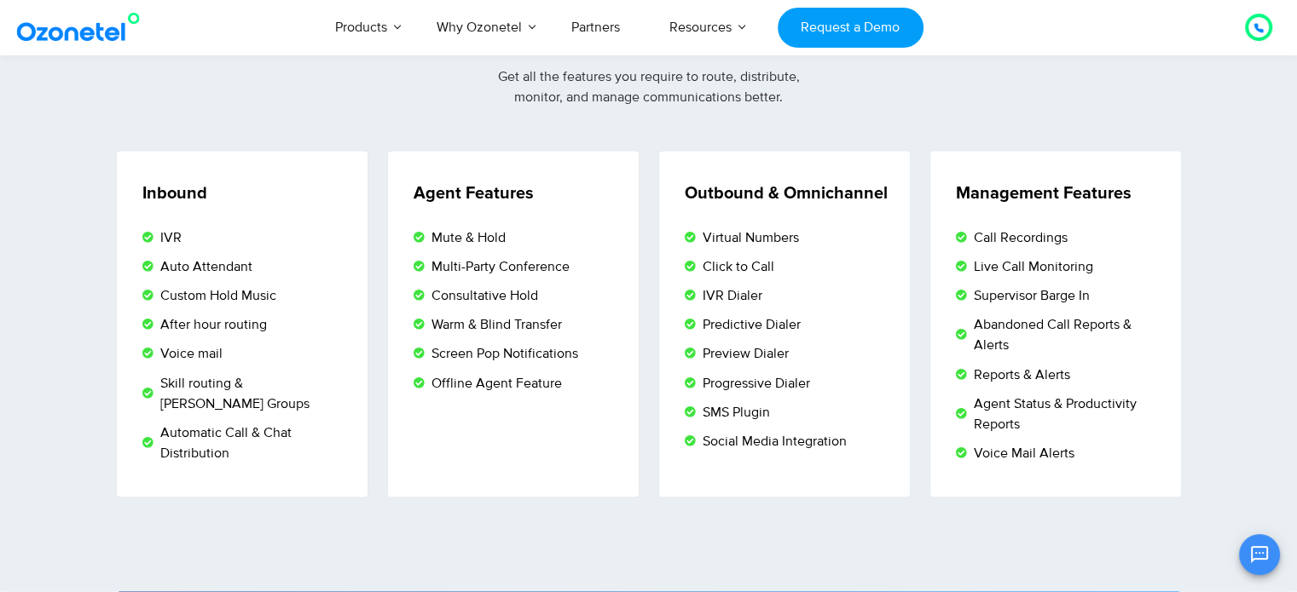
click at [760, 263] on span "Click to Call" at bounding box center [736, 267] width 76 height 20
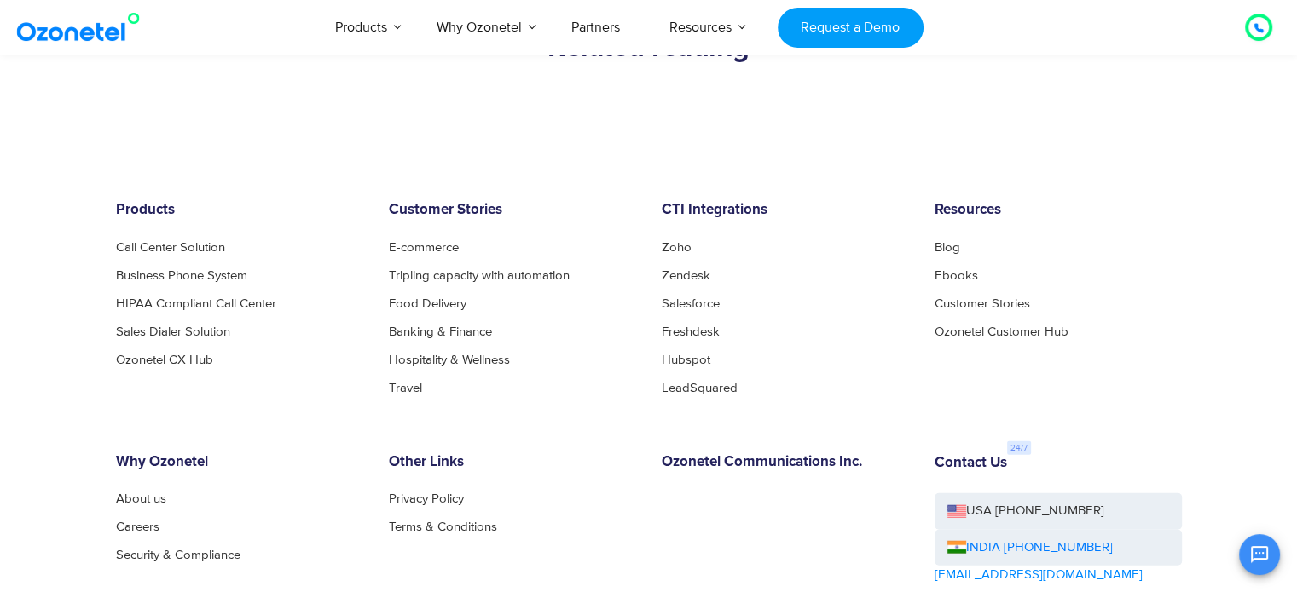
scroll to position [4144, 0]
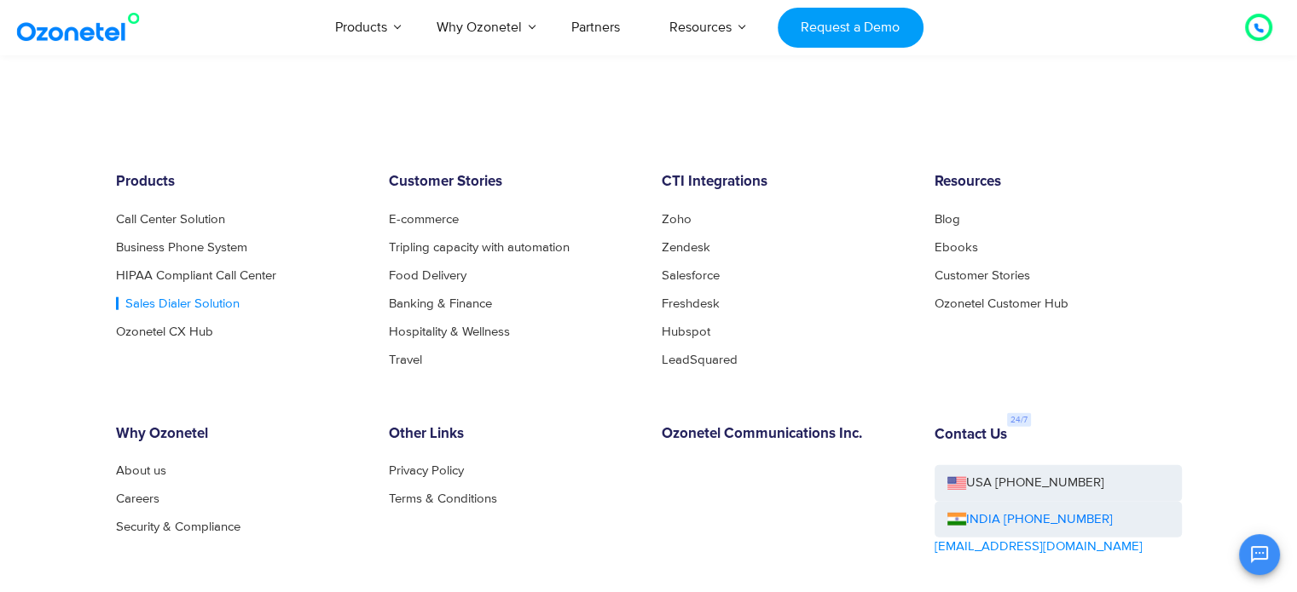
click at [155, 298] on link "Sales Dialer Solution" at bounding box center [178, 304] width 124 height 13
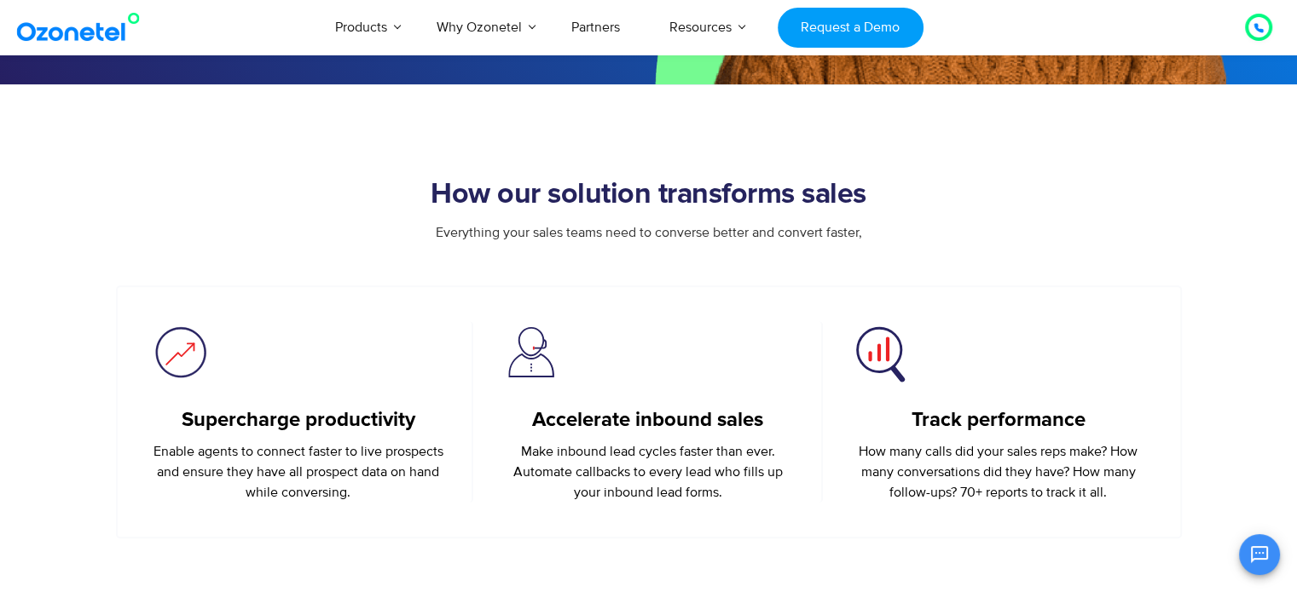
scroll to position [597, 0]
